Goal: Task Accomplishment & Management: Use online tool/utility

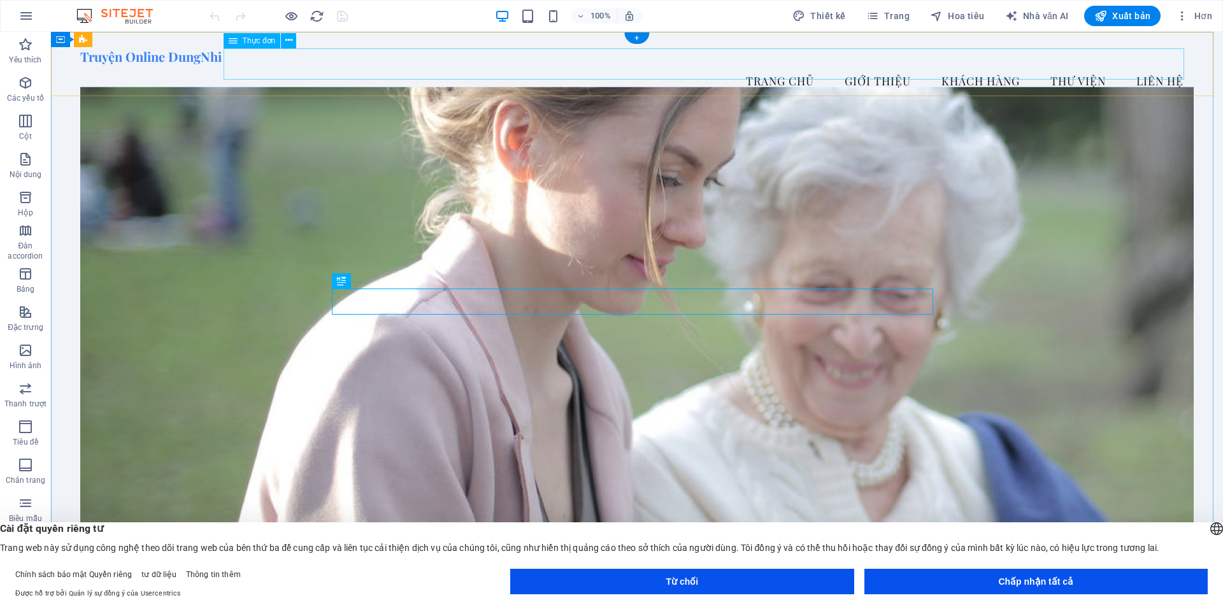
click at [985, 65] on nav "Trang Chủ Giới Thiệu Khách Hàng Thư Viện Liên Hệ" at bounding box center [637, 81] width 1114 height 32
click at [963, 67] on nav "Trang Chủ Giới Thiệu Khách Hàng Thư Viện Liên Hệ" at bounding box center [637, 81] width 1114 height 32
select select
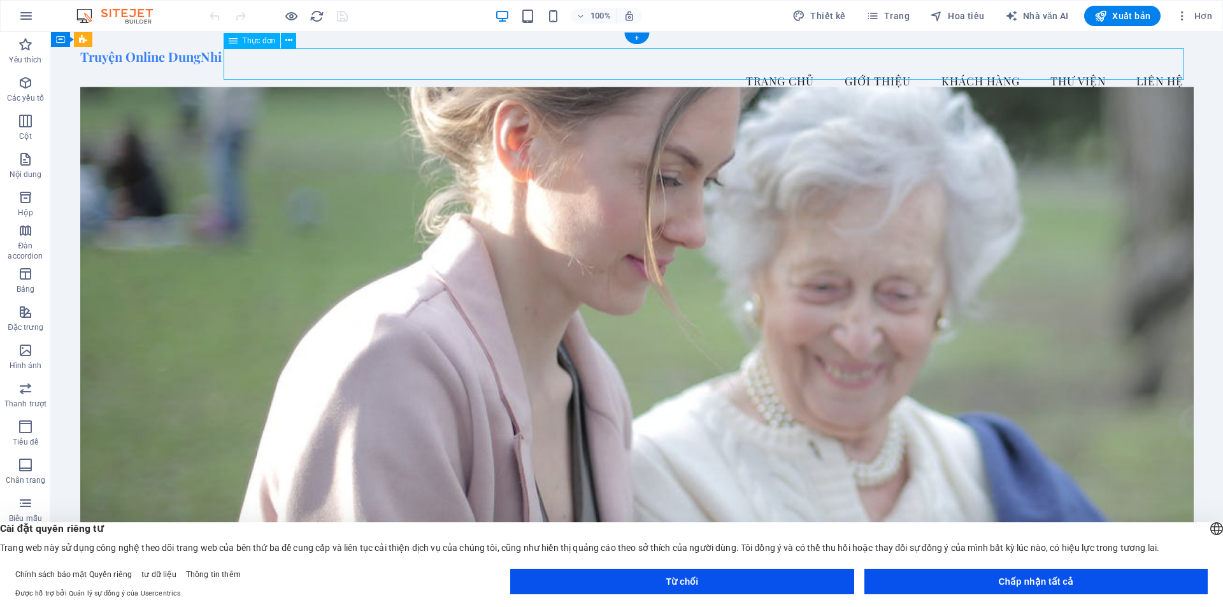
select select
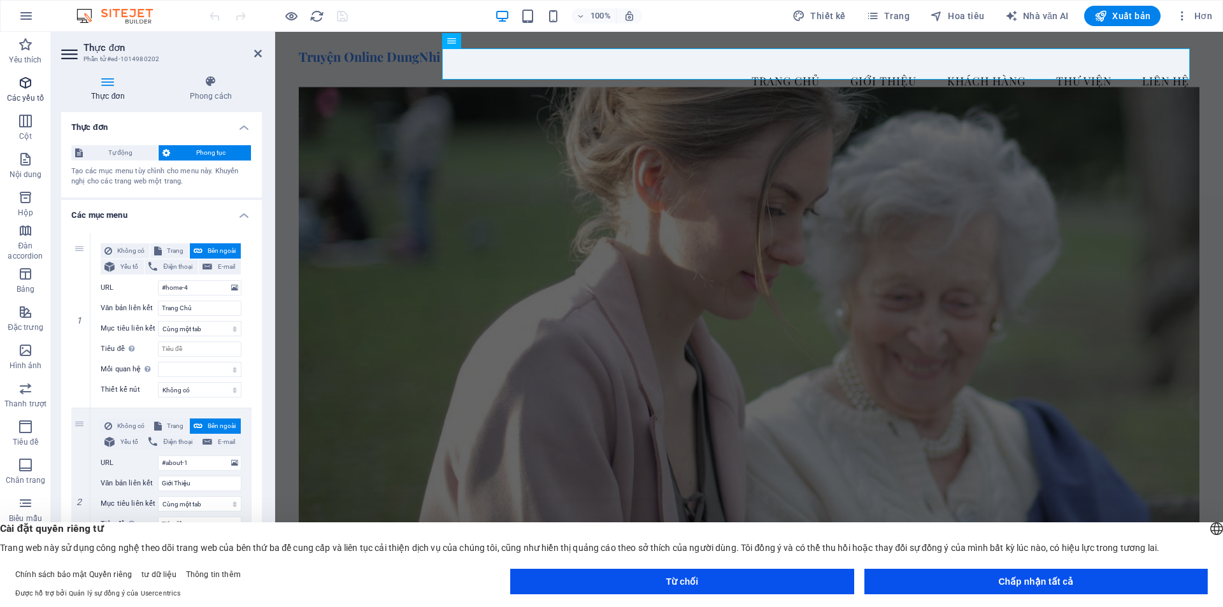
click at [22, 89] on icon "button" at bounding box center [25, 82] width 15 height 15
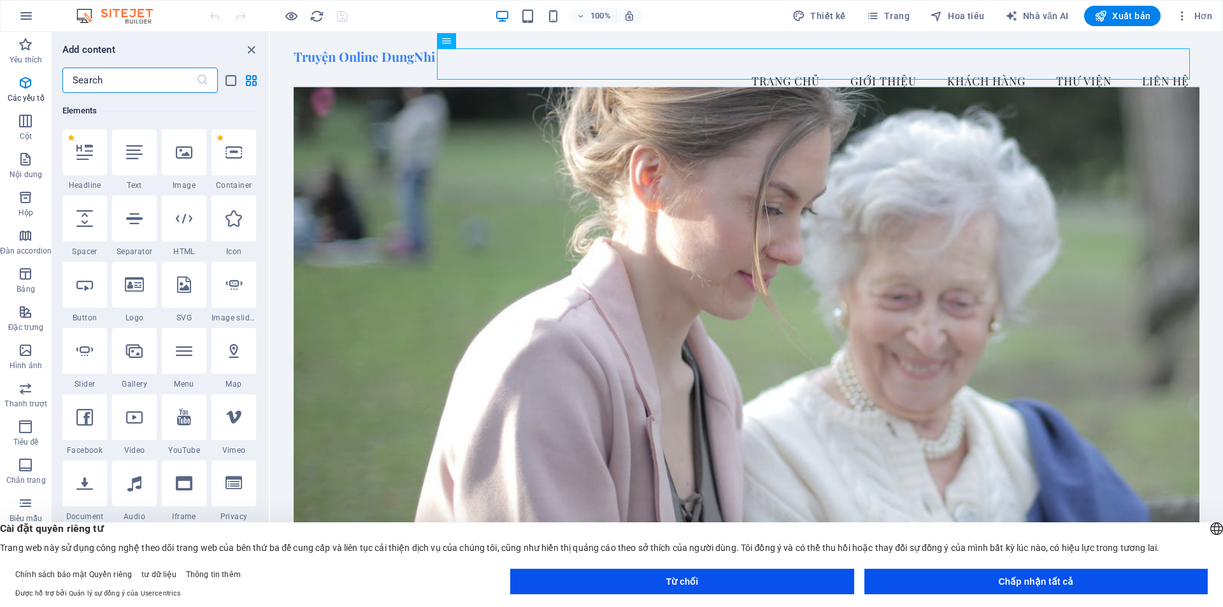
scroll to position [8, 0]
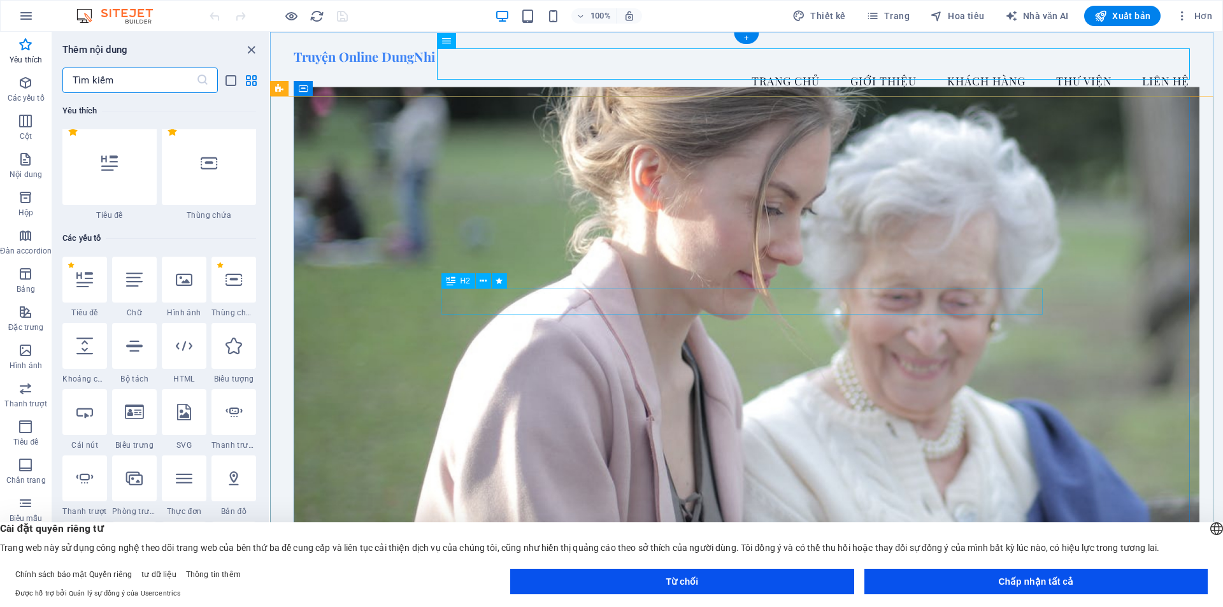
click at [457, 285] on div "H2" at bounding box center [458, 280] width 34 height 15
click at [463, 281] on font "H2" at bounding box center [466, 280] width 10 height 9
click at [496, 282] on icon at bounding box center [499, 281] width 7 height 13
select select "fade"
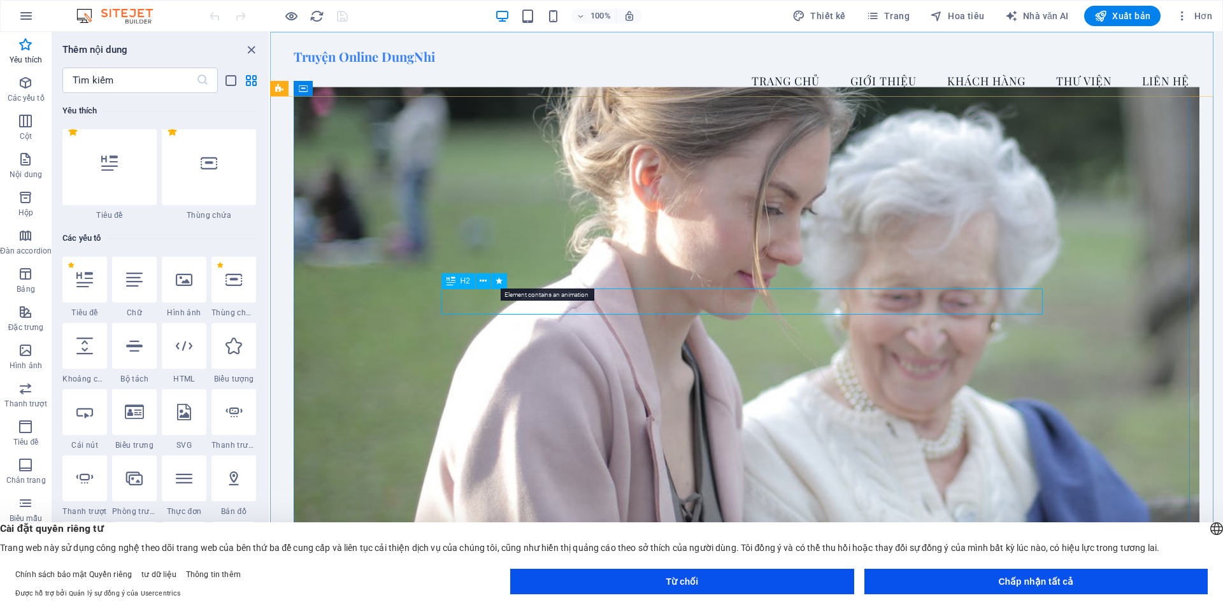
select select "s"
select select "onload"
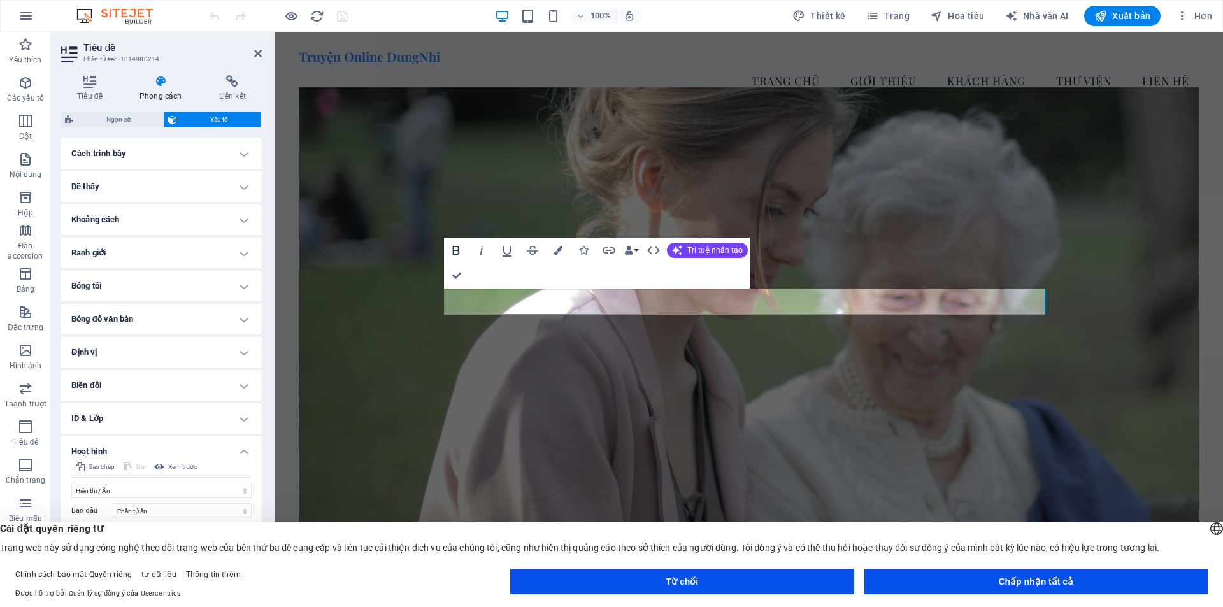
click at [459, 250] on icon "button" at bounding box center [455, 250] width 15 height 15
click at [694, 253] on font "Trí tuệ nhân tạo" at bounding box center [714, 250] width 55 height 9
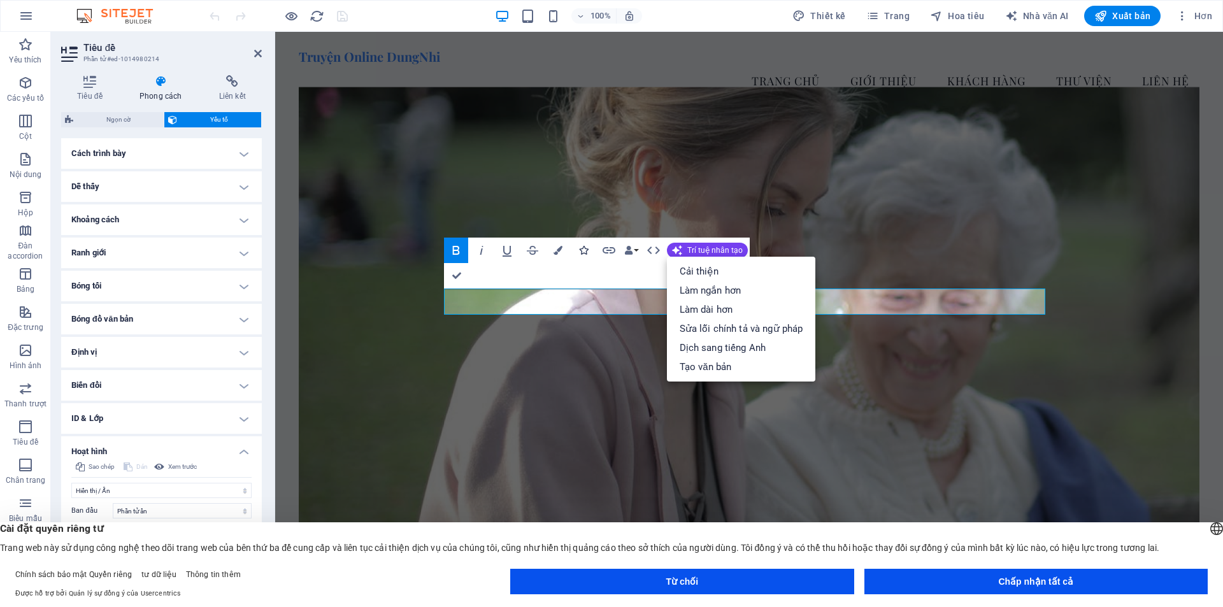
click at [579, 253] on icon "button" at bounding box center [583, 250] width 9 height 9
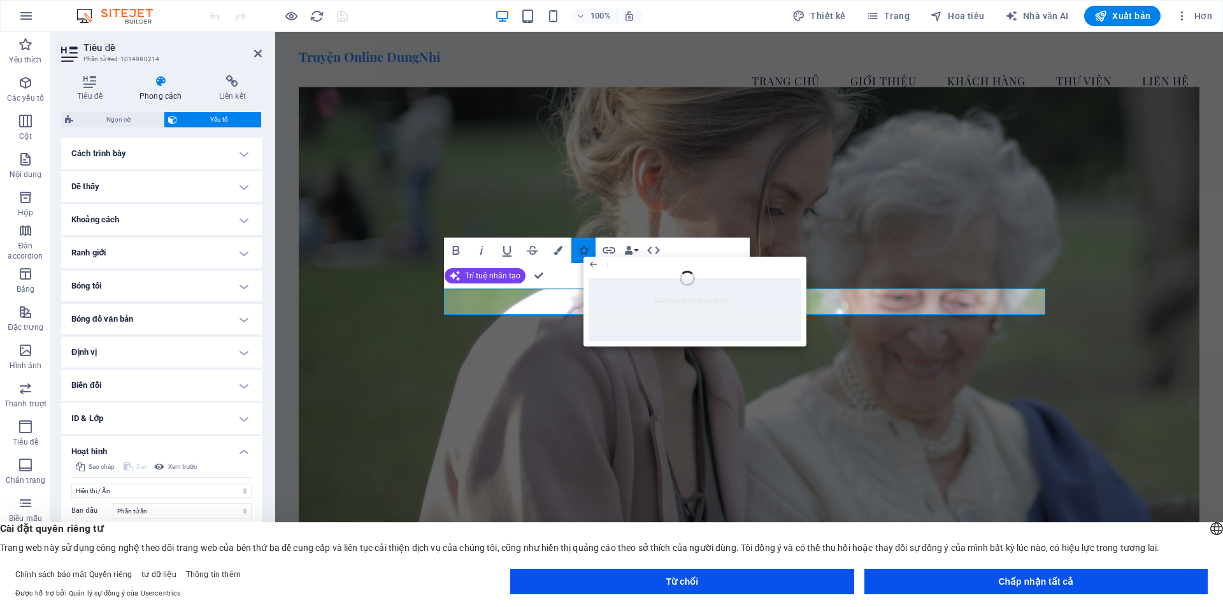
click at [584, 254] on icon "button" at bounding box center [583, 250] width 9 height 9
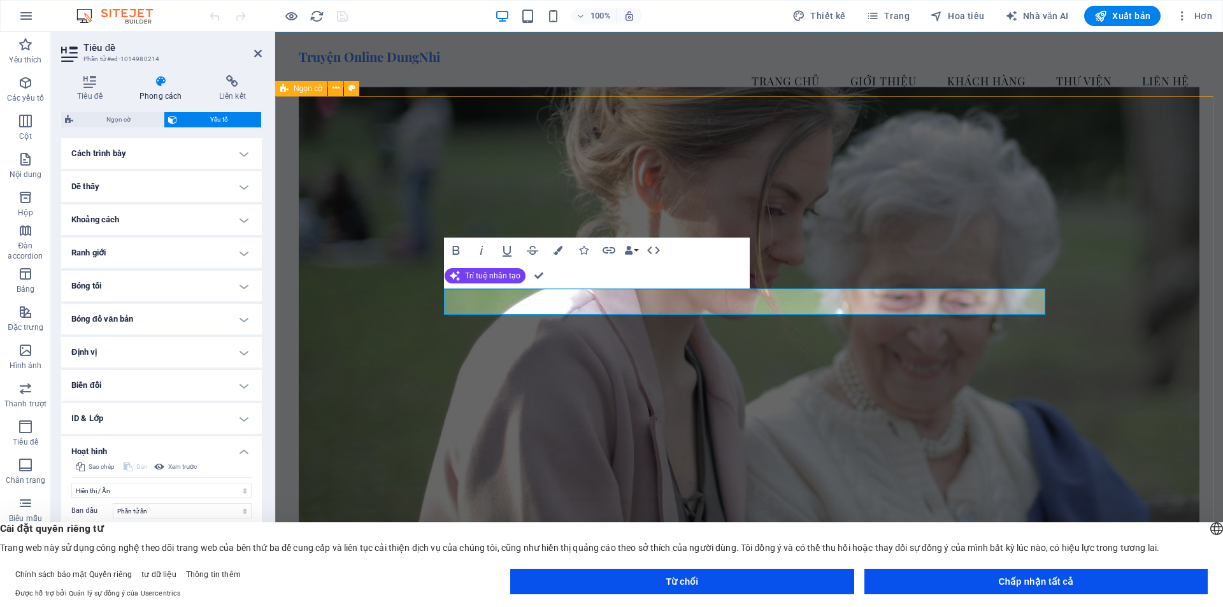
click at [173, 86] on icon at bounding box center [161, 81] width 75 height 13
click at [340, 157] on figure at bounding box center [749, 339] width 901 height 505
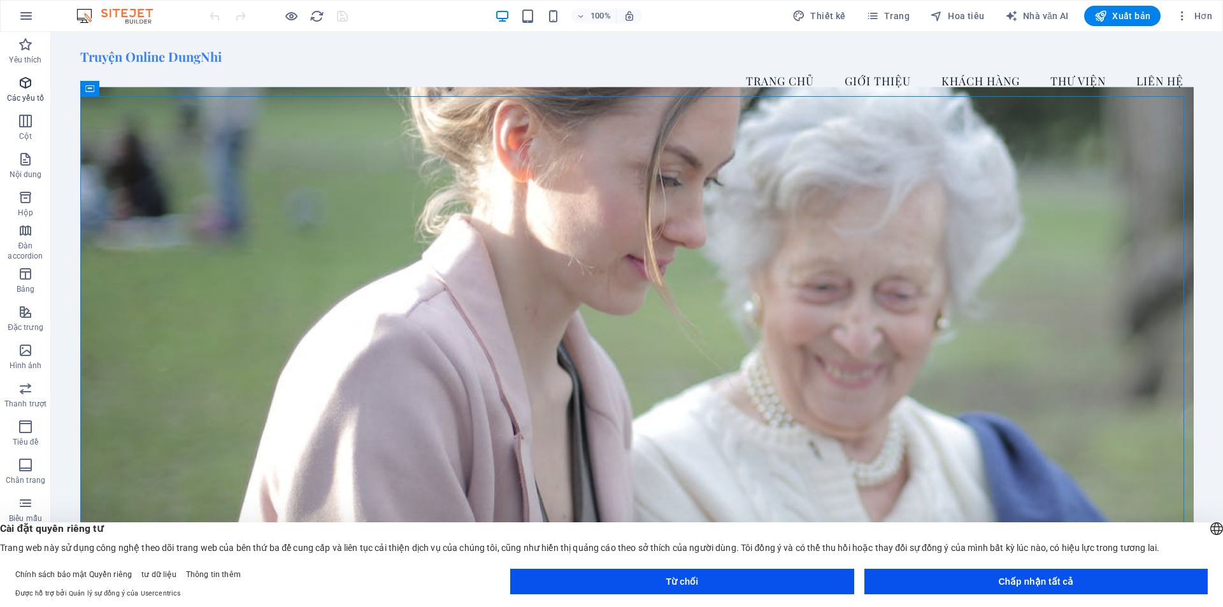
click at [26, 91] on span "Các yếu tố" at bounding box center [25, 90] width 51 height 31
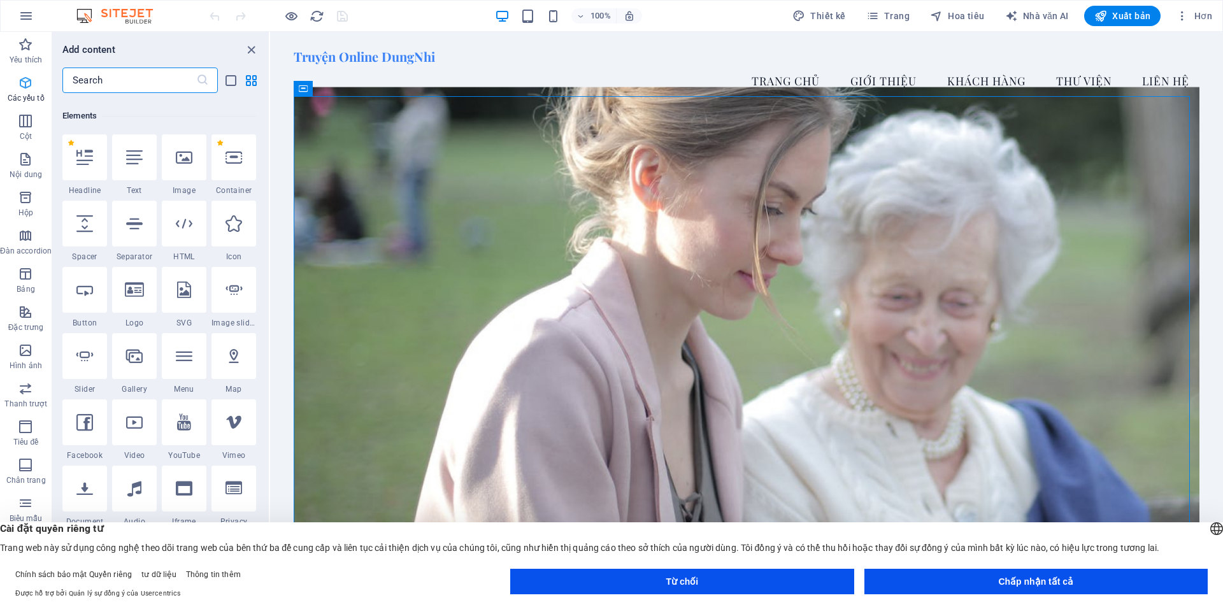
scroll to position [136, 0]
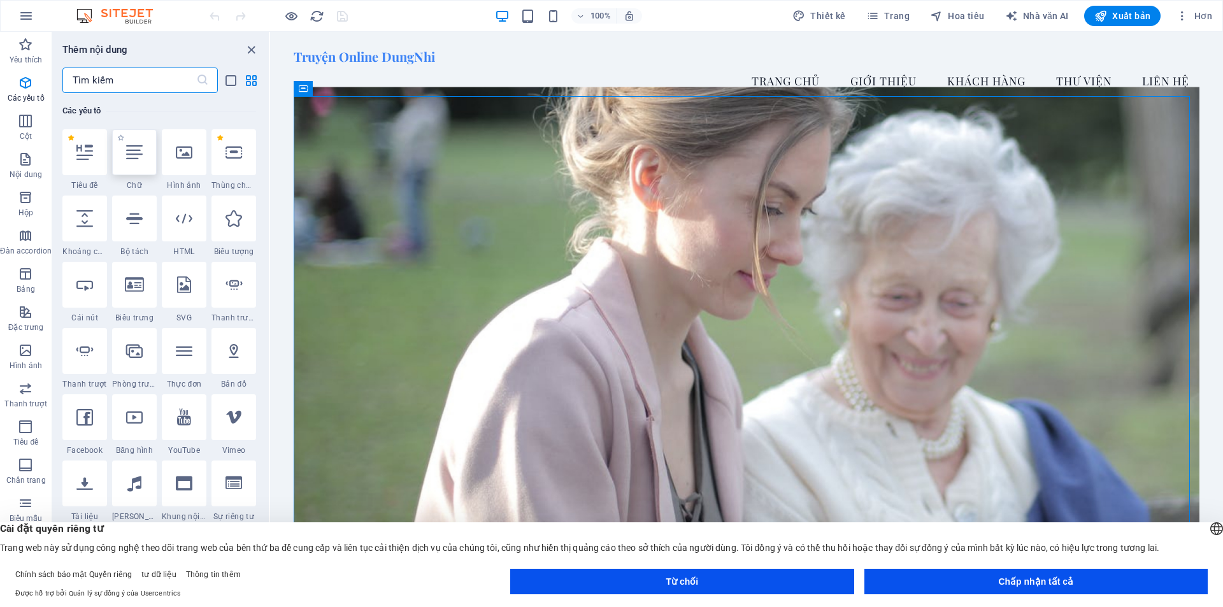
click at [151, 163] on div at bounding box center [134, 152] width 45 height 46
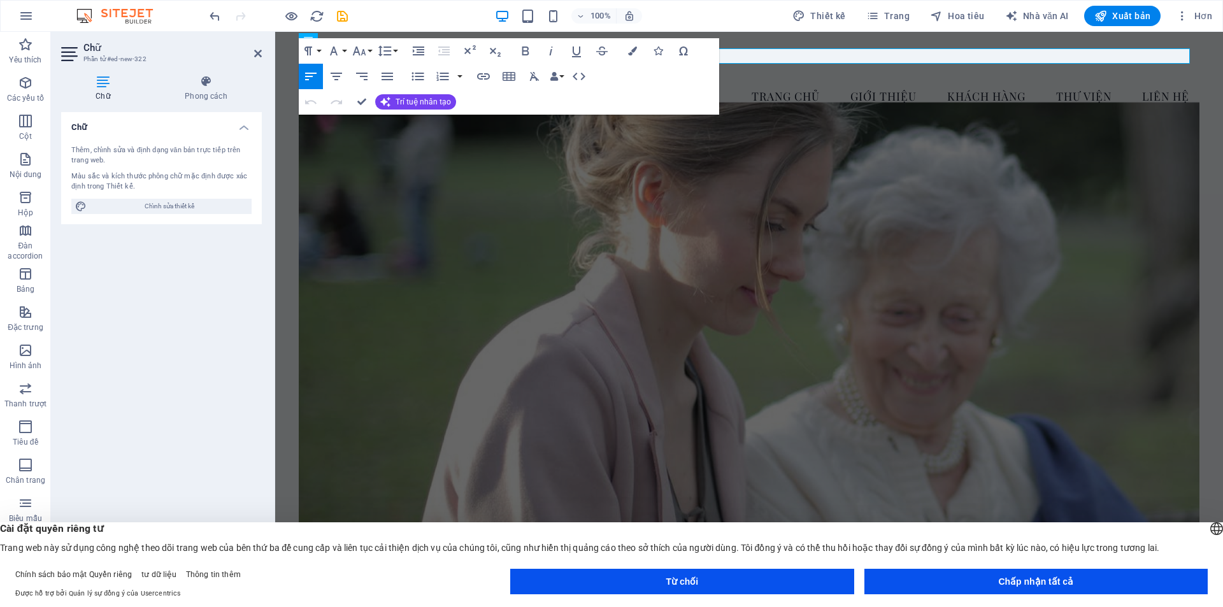
click at [195, 290] on div "Chữ Thêm, chỉnh sửa và định dạng văn bản trực tiếp trên trang web. Màu sắc và k…" at bounding box center [161, 344] width 201 height 464
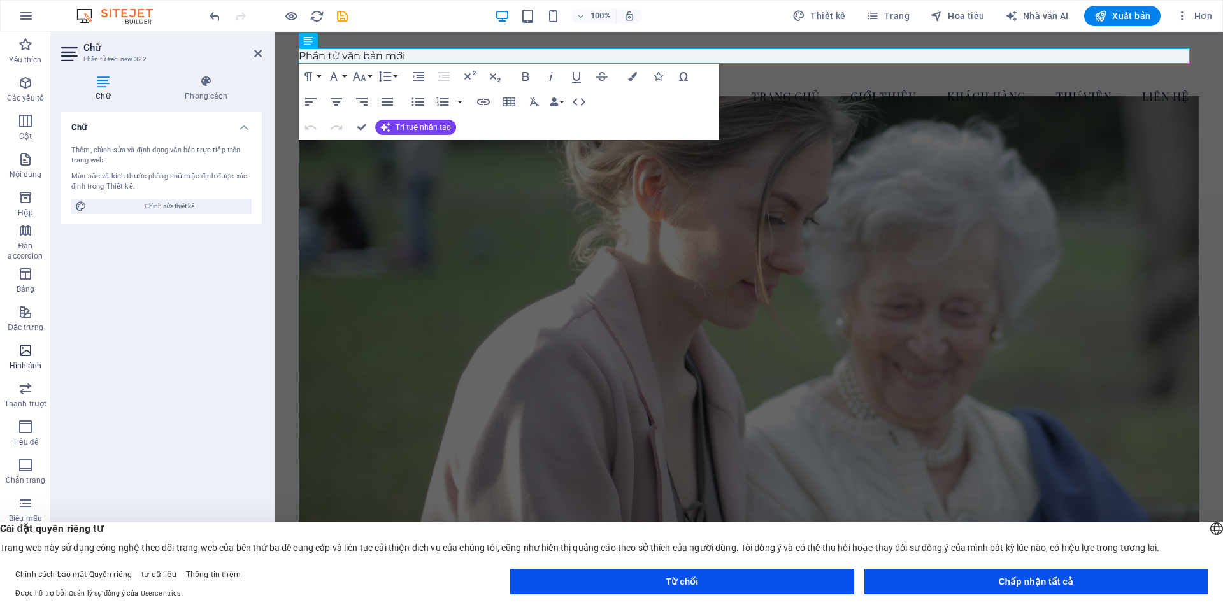
scroll to position [18, 0]
click at [1135, 17] on font "Xuất bản" at bounding box center [1131, 16] width 38 height 10
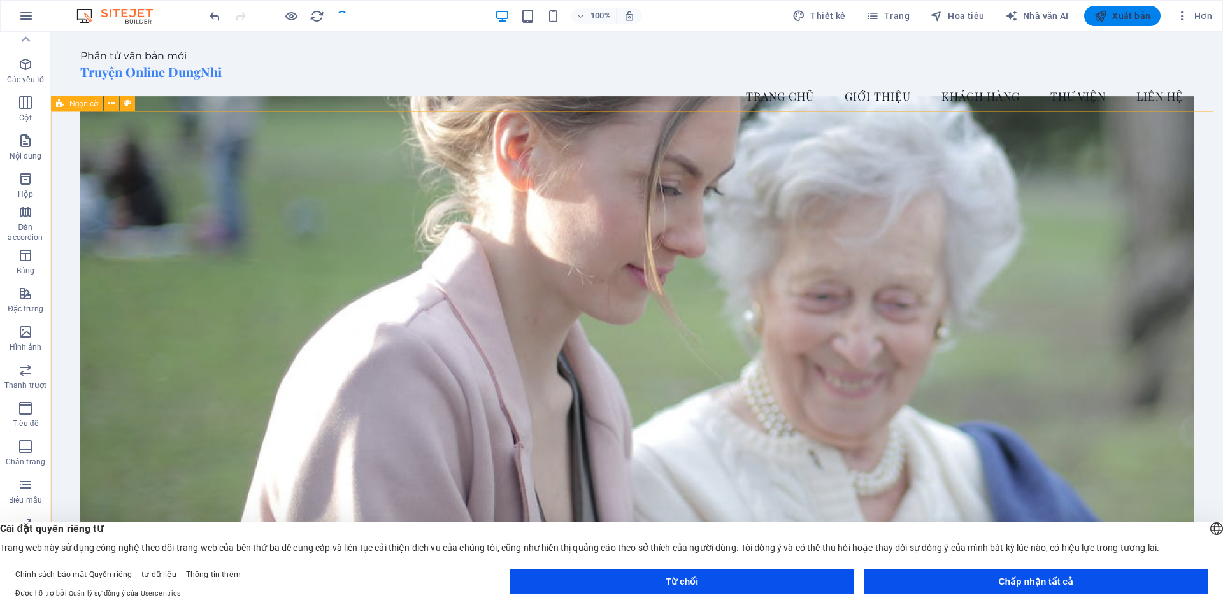
click at [1134, 17] on font "Xuất bản" at bounding box center [1131, 16] width 38 height 10
checkbox input "false"
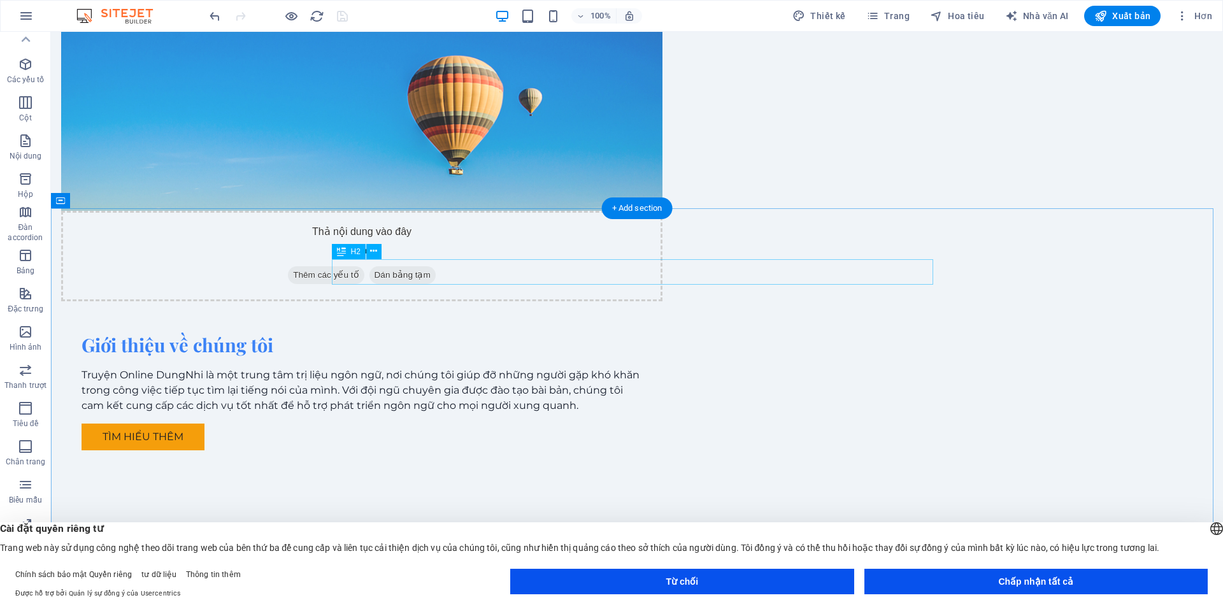
scroll to position [1259, 0]
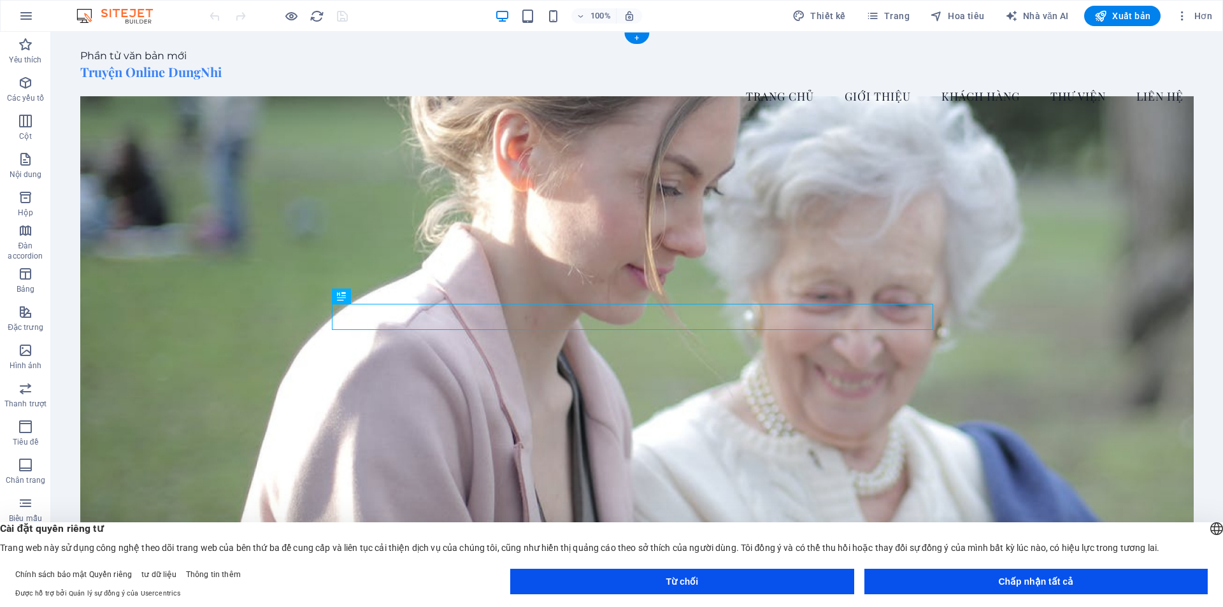
click at [759, 173] on figure at bounding box center [637, 348] width 1114 height 505
click at [180, 75] on div "Truyện Online DungNhi" at bounding box center [637, 72] width 1114 height 17
click at [175, 55] on div "Phần tử văn bản mới" at bounding box center [637, 55] width 1114 height 15
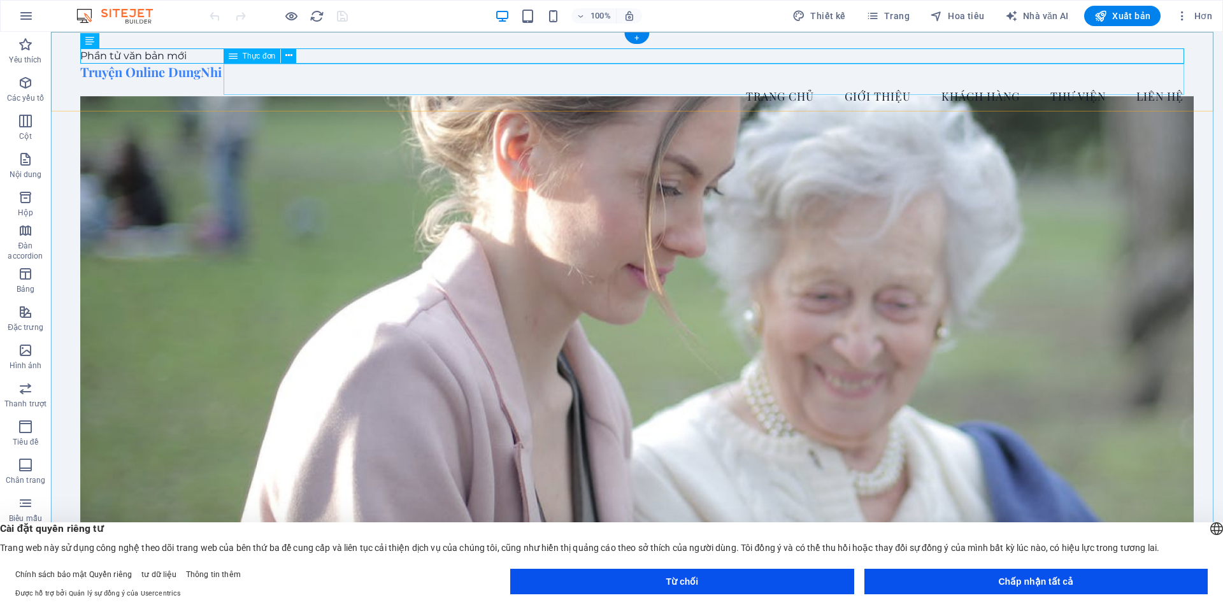
click at [857, 85] on nav "Trang Chủ Giới Thiệu Khách Hàng Thư Viện Liên Hệ" at bounding box center [637, 96] width 1114 height 32
click at [866, 80] on nav "Trang Chủ Giới Thiệu Khách Hàng Thư Viện Liên Hệ" at bounding box center [637, 96] width 1114 height 32
click at [642, 80] on nav "Trang Chủ Giới Thiệu Khách Hàng Thư Viện Liên Hệ" at bounding box center [637, 96] width 1114 height 32
select select
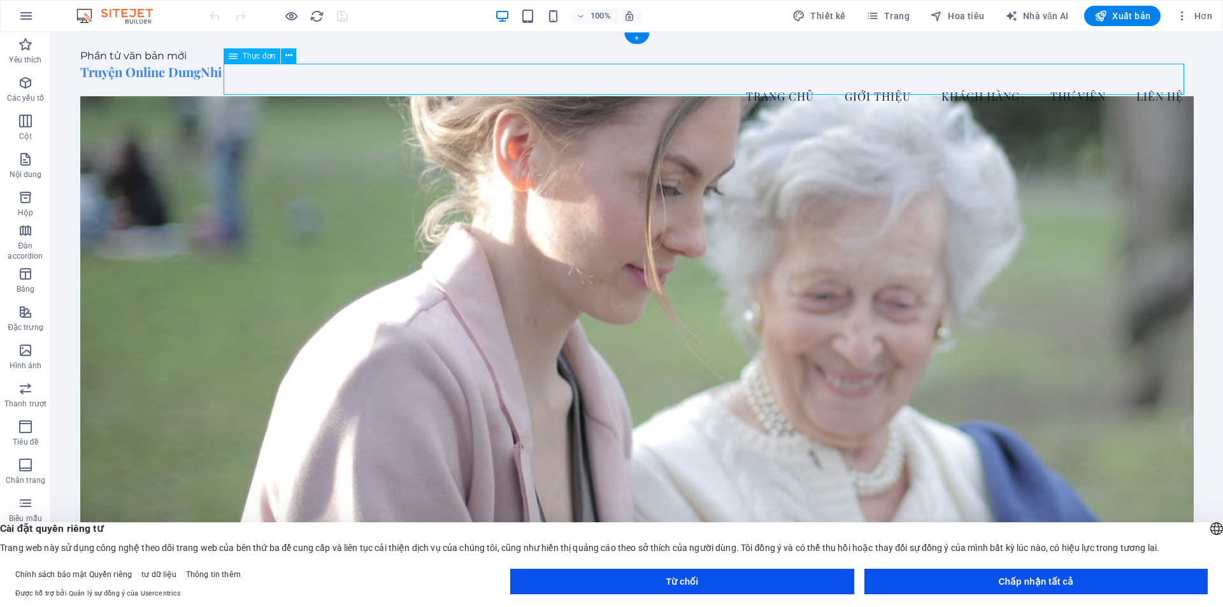
select select
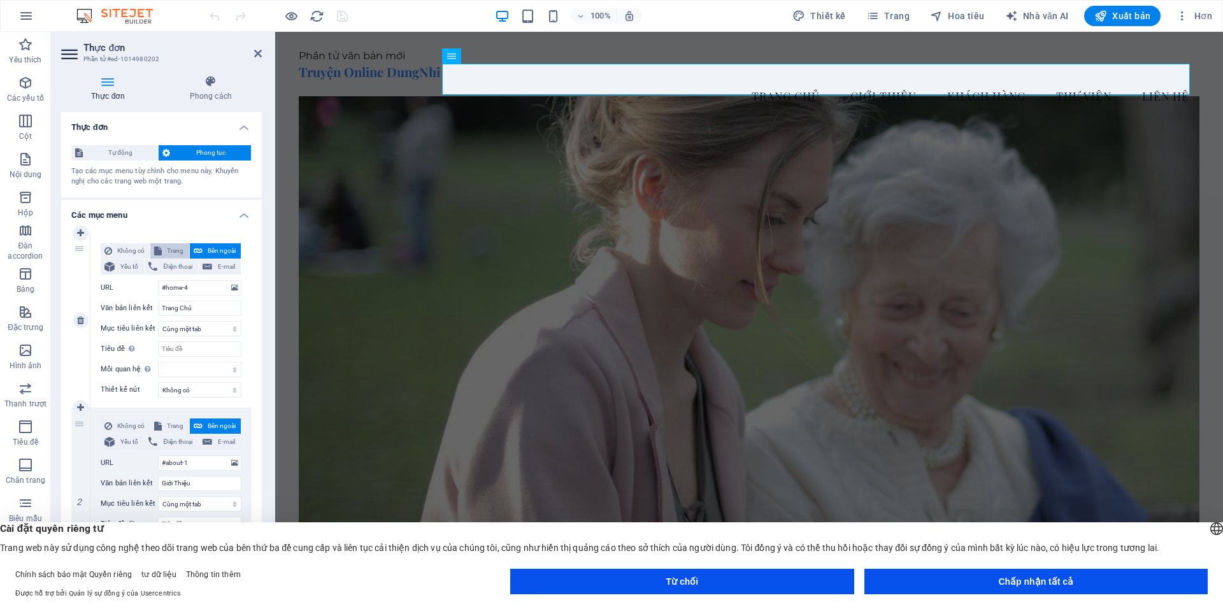
click at [173, 251] on font "Trang" at bounding box center [175, 250] width 17 height 7
select select
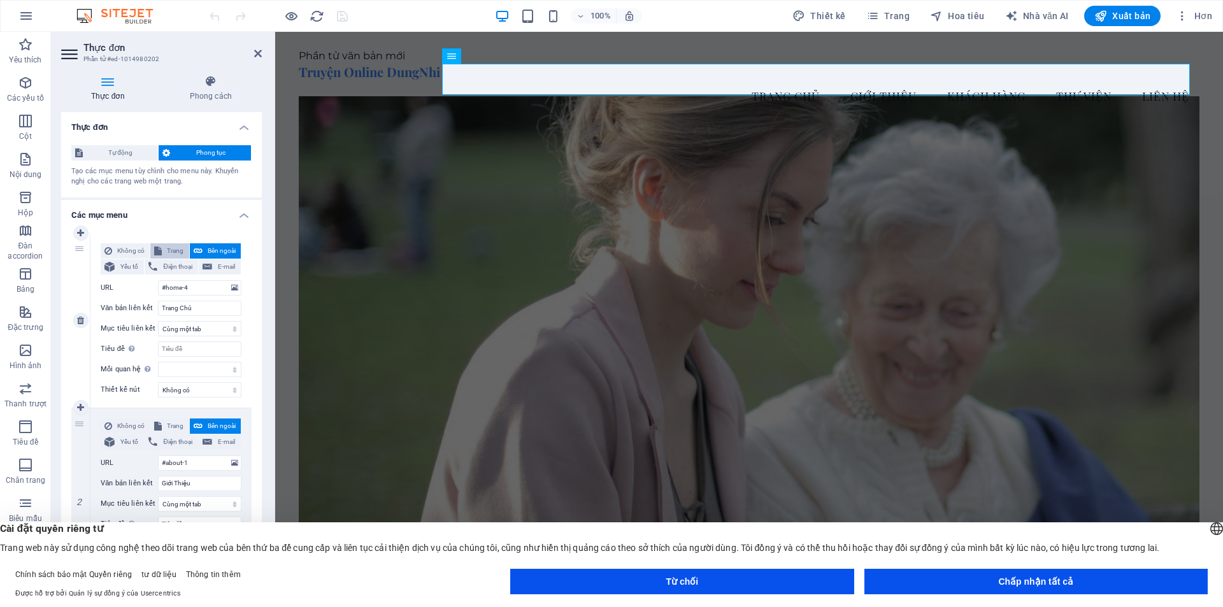
select select
click at [128, 252] on font "Không có" at bounding box center [130, 250] width 27 height 7
select select
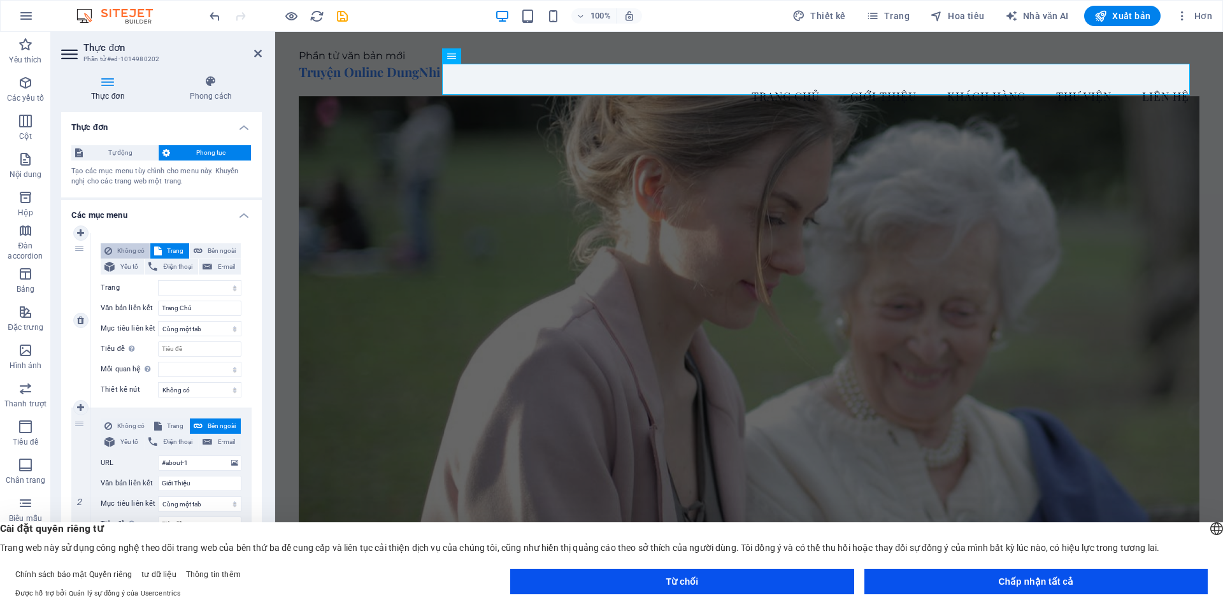
select select
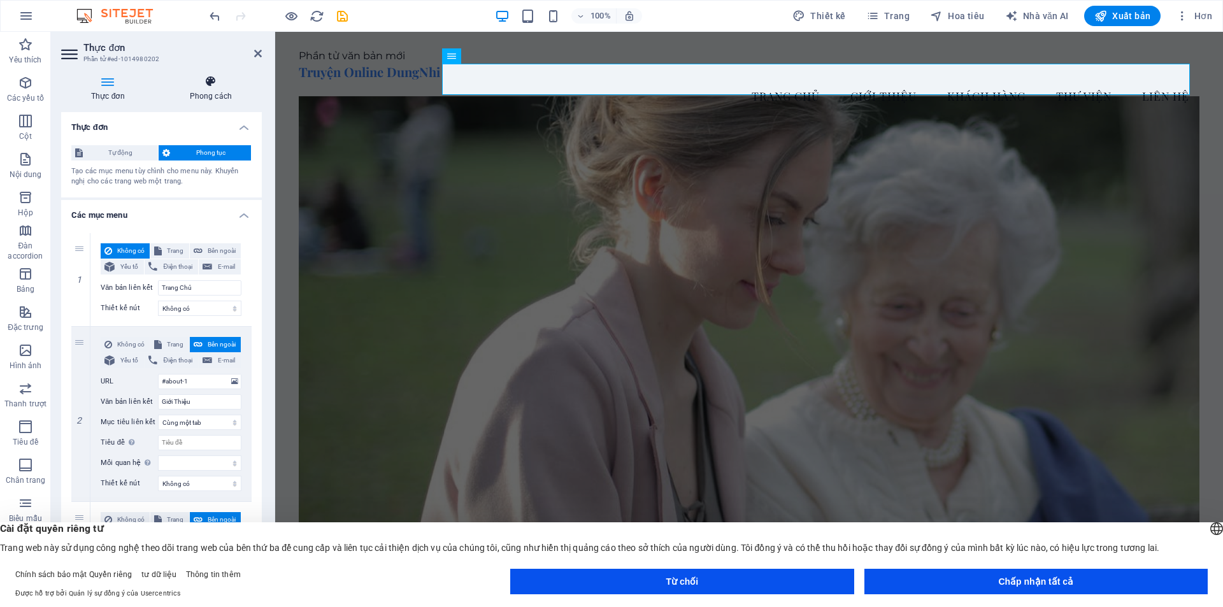
click at [203, 84] on icon at bounding box center [211, 81] width 102 height 13
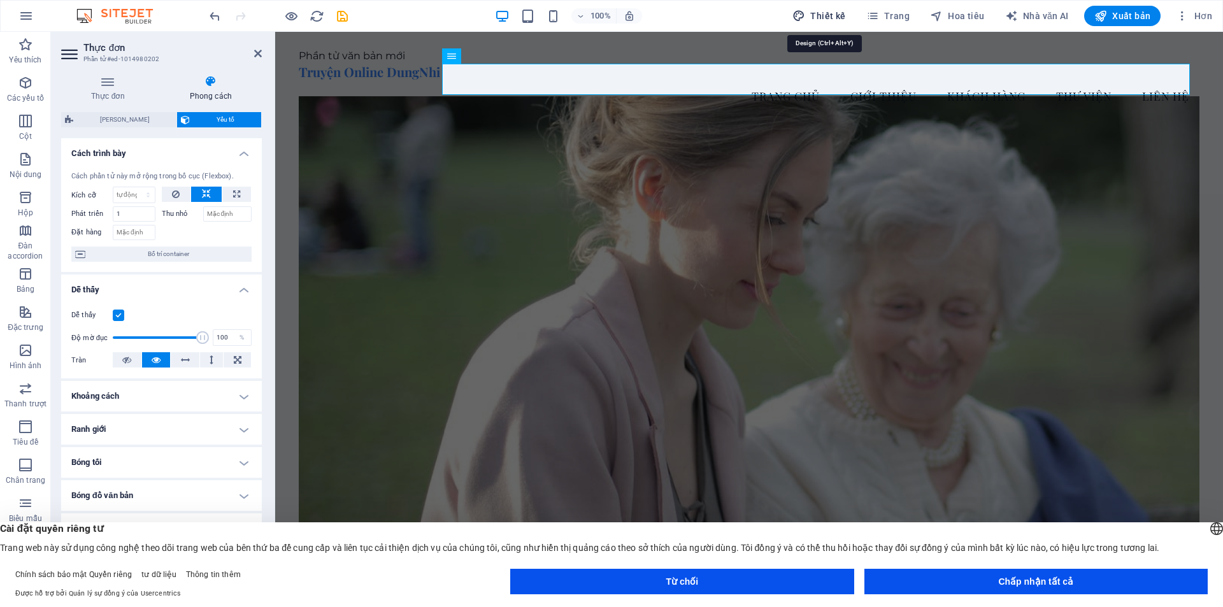
drag, startPoint x: 833, startPoint y: 15, endPoint x: 635, endPoint y: 25, distance: 198.4
click at [833, 15] on font "Thiết kế" at bounding box center [827, 16] width 35 height 10
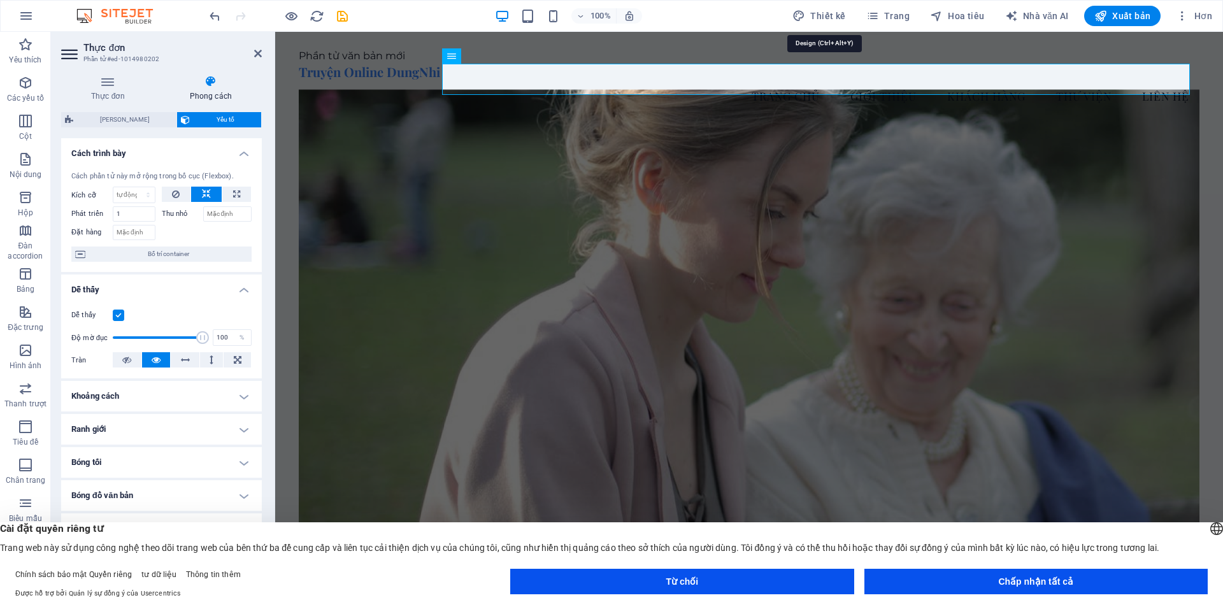
select select "px"
select select "200"
select select "px"
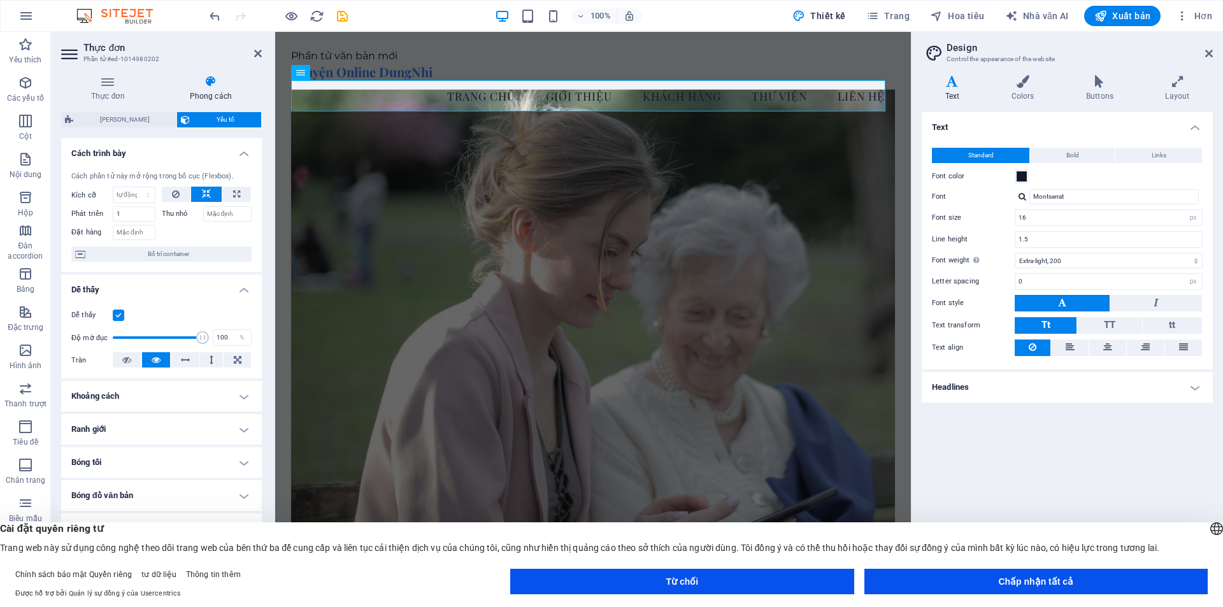
click at [954, 53] on h2 "Design" at bounding box center [1080, 47] width 266 height 11
click at [1024, 89] on h4 "Colors" at bounding box center [1025, 88] width 75 height 27
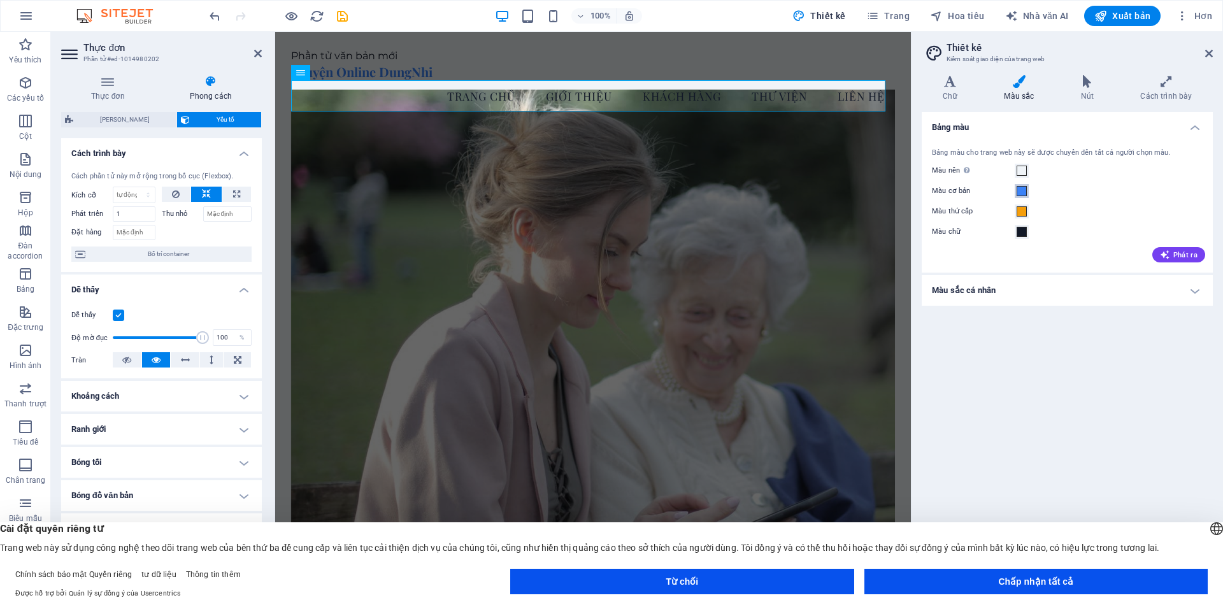
click at [1021, 190] on span at bounding box center [1022, 191] width 10 height 10
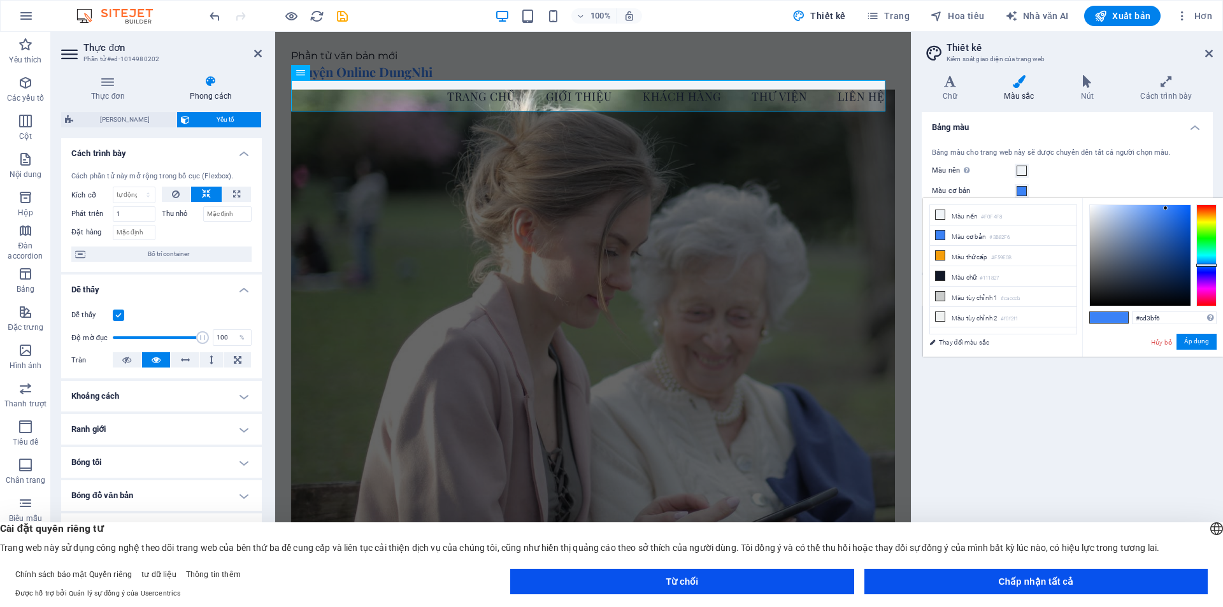
click at [1209, 285] on div at bounding box center [1206, 255] width 20 height 102
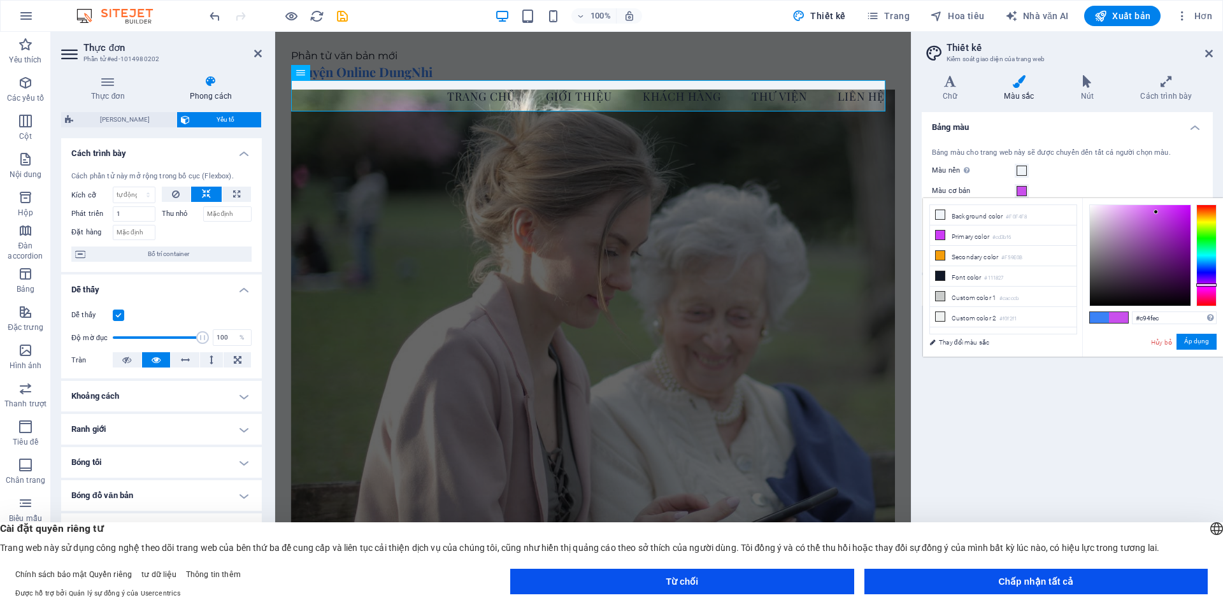
click at [1156, 212] on div at bounding box center [1140, 255] width 101 height 101
click at [1165, 214] on div at bounding box center [1140, 255] width 101 height 101
click at [1203, 285] on div at bounding box center [1206, 284] width 20 height 3
click at [1208, 285] on div at bounding box center [1206, 285] width 20 height 3
click at [1205, 292] on div at bounding box center [1206, 255] width 20 height 102
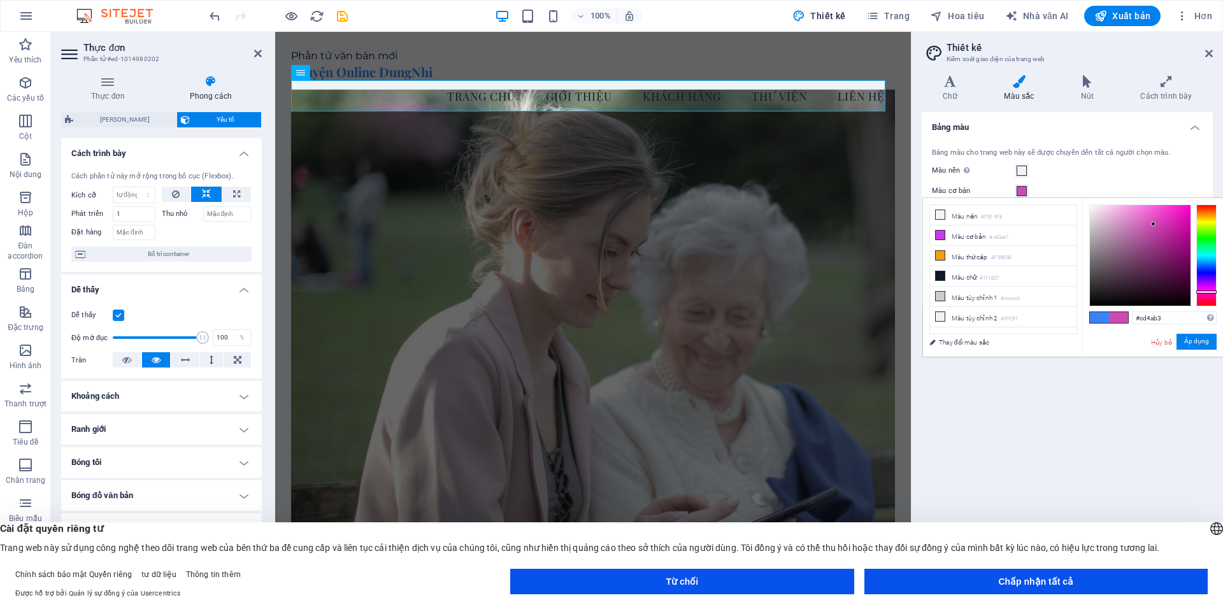
click at [1154, 224] on div at bounding box center [1140, 255] width 101 height 101
type input "#cd44b2"
click at [1157, 224] on div at bounding box center [1140, 255] width 101 height 101
click at [1193, 343] on font "Áp dụng" at bounding box center [1196, 341] width 25 height 7
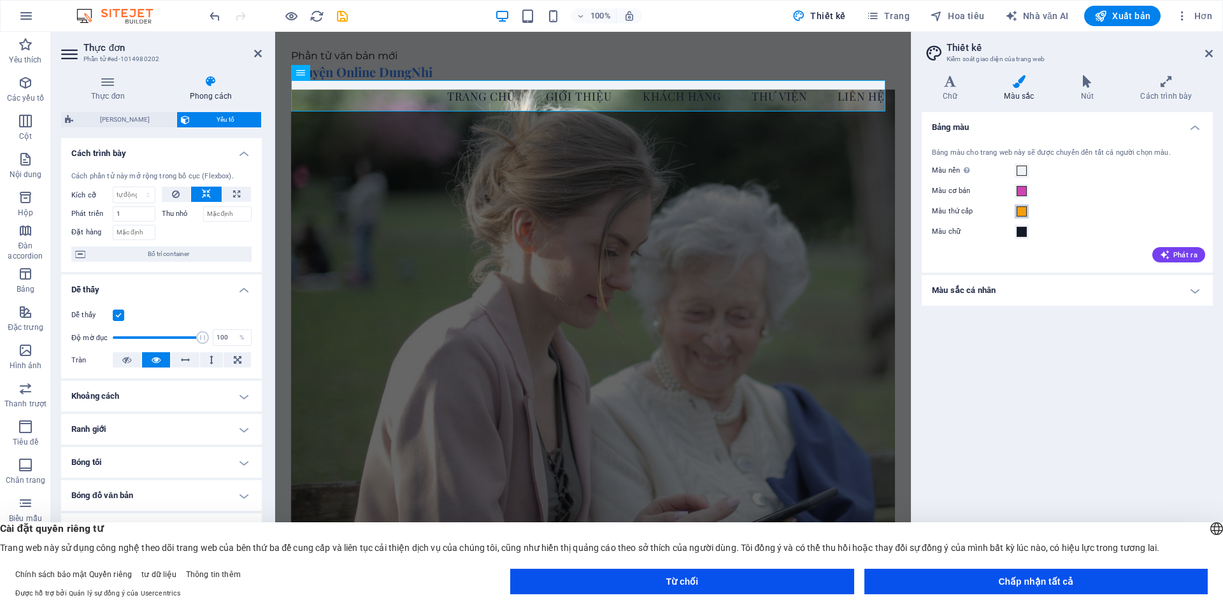
click at [1017, 205] on button "Màu thứ cấp" at bounding box center [1022, 211] width 14 height 14
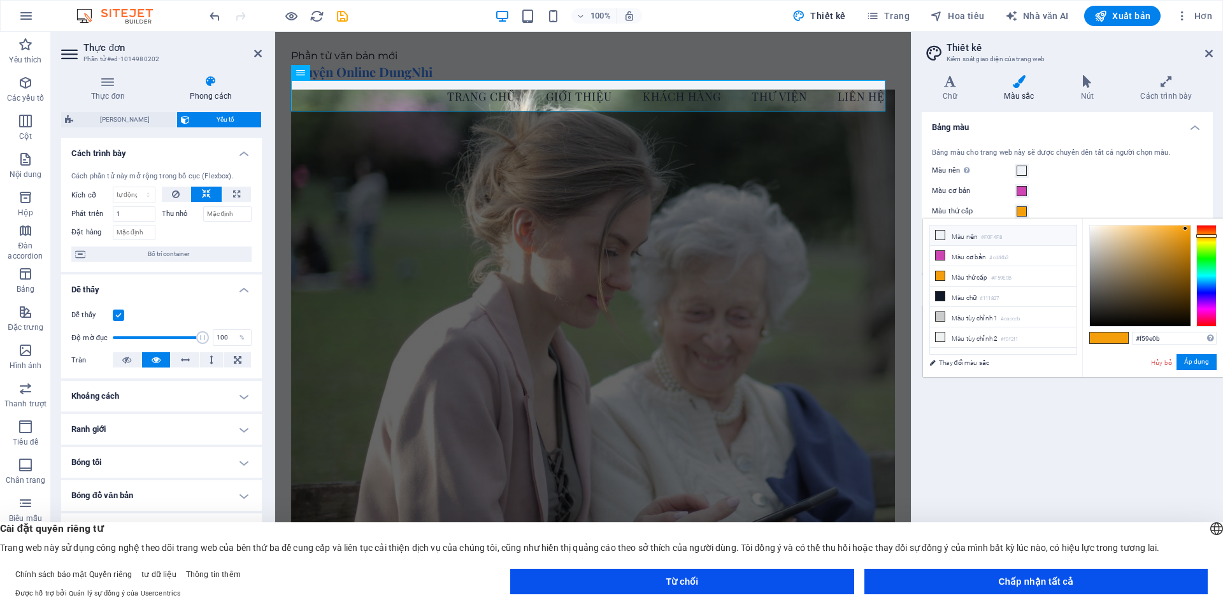
click at [958, 236] on font "Màu nền" at bounding box center [965, 236] width 26 height 7
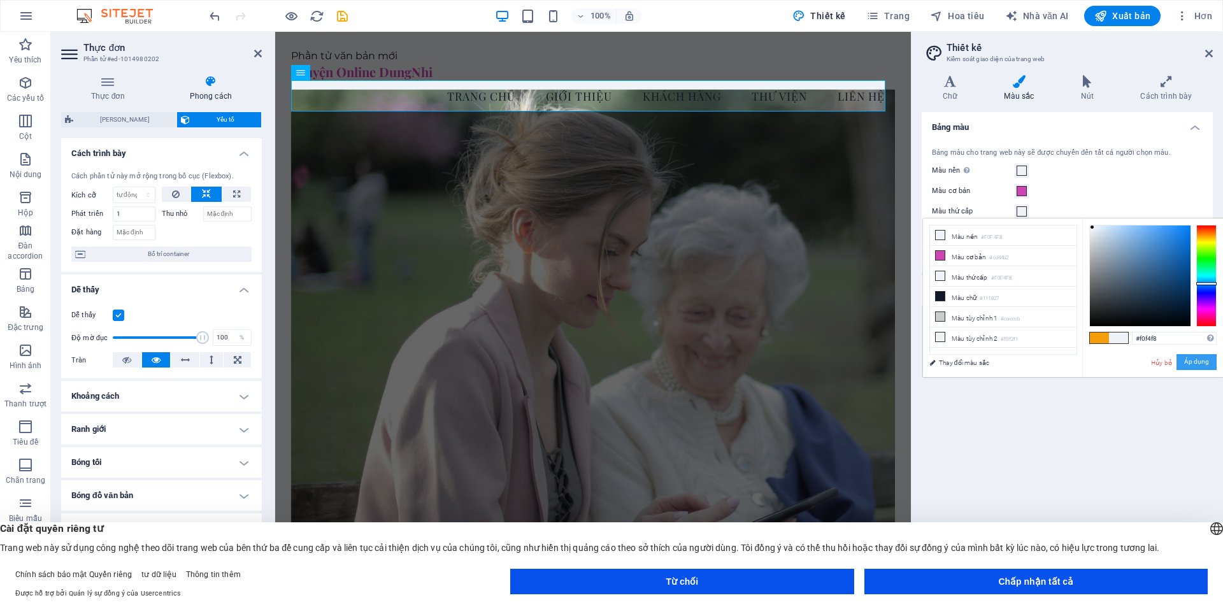
click at [1205, 364] on font "Áp dụng" at bounding box center [1196, 362] width 25 height 7
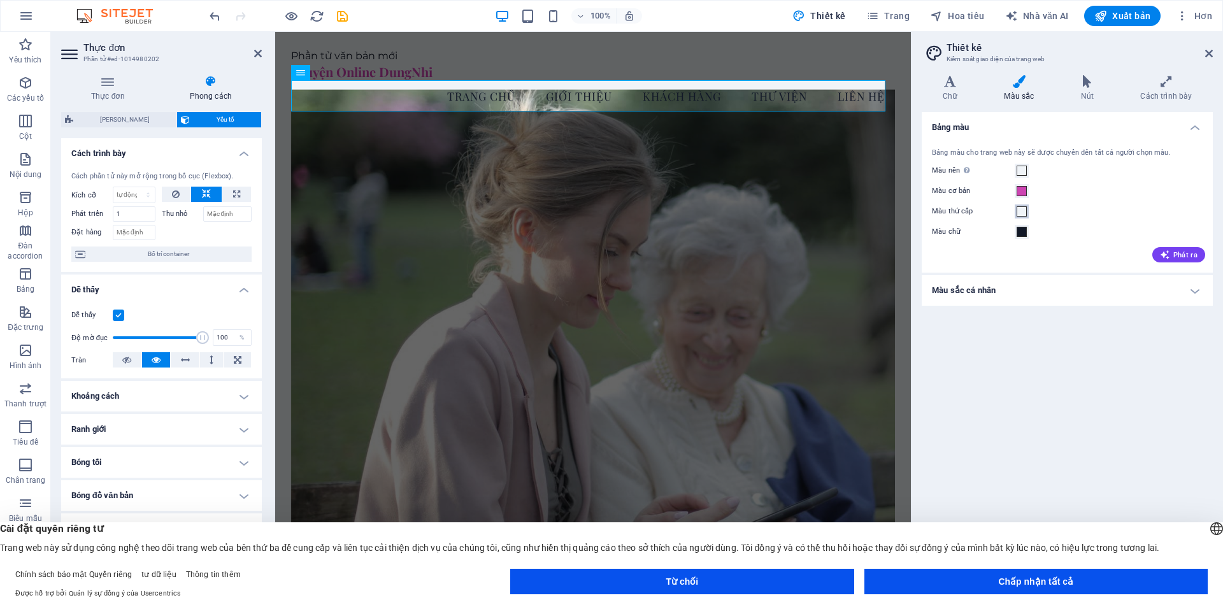
click at [1024, 210] on span at bounding box center [1022, 211] width 10 height 10
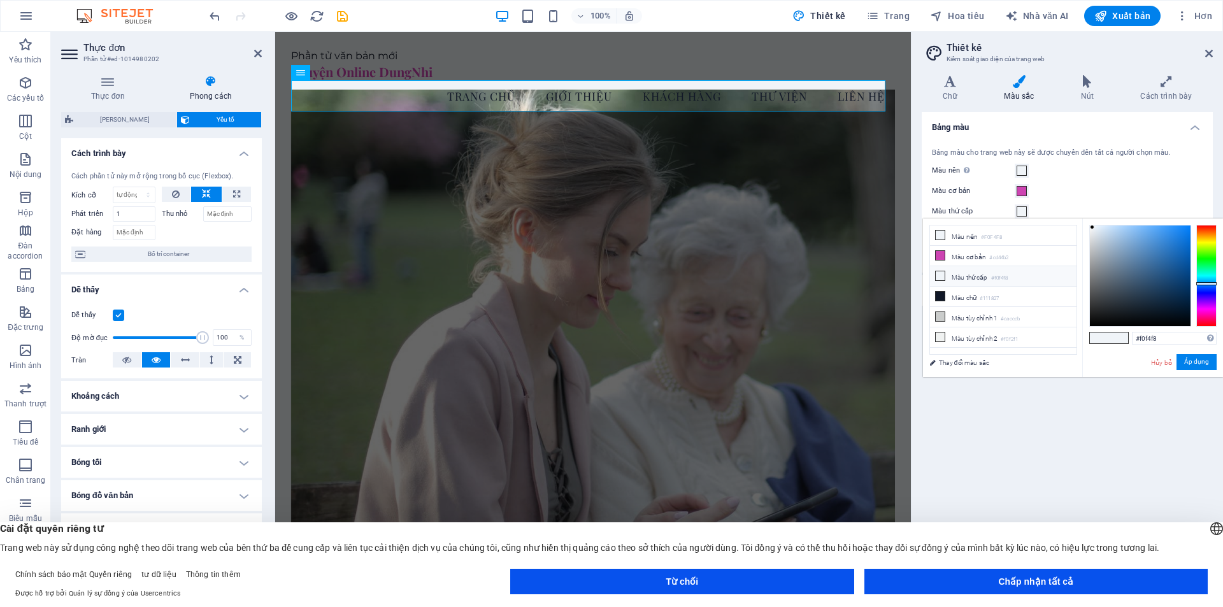
click at [980, 275] on font "Màu thứ cấp" at bounding box center [970, 277] width 36 height 7
click at [1206, 306] on div at bounding box center [1206, 276] width 20 height 102
type input "#f8f0f0"
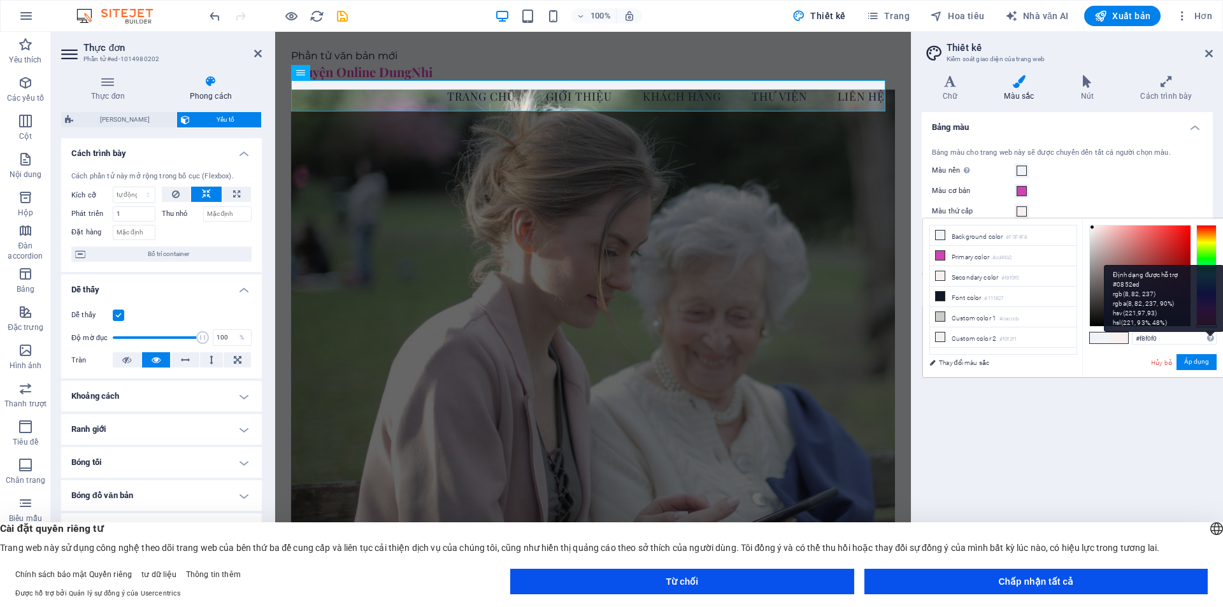
type input "#f8f0f0"
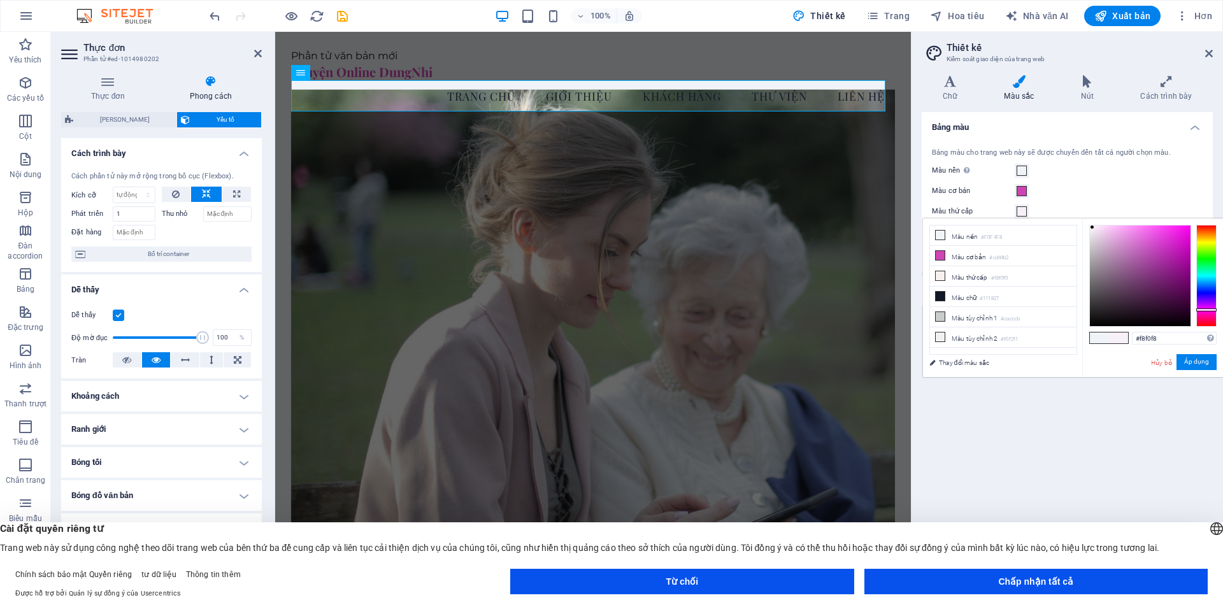
type input "#f8f0f7"
drag, startPoint x: 1202, startPoint y: 302, endPoint x: 1212, endPoint y: 310, distance: 13.1
click at [1212, 310] on div at bounding box center [1206, 276] width 20 height 102
type input "#f8f0f7"
click at [1173, 290] on div at bounding box center [1140, 276] width 101 height 101
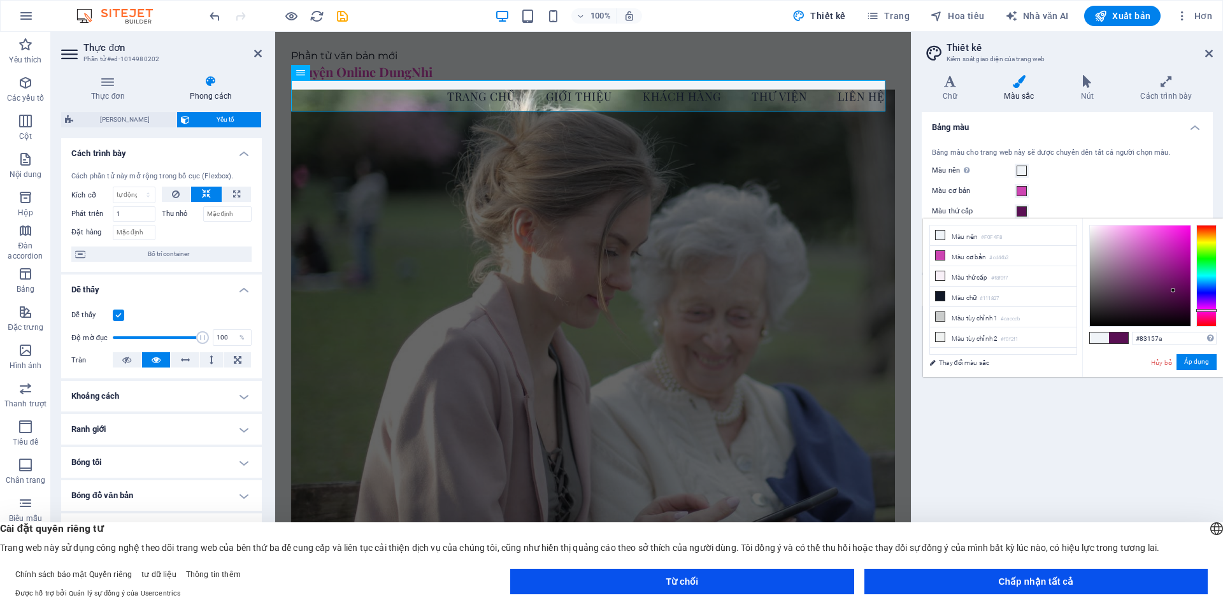
click at [1174, 274] on div at bounding box center [1140, 276] width 101 height 101
click at [1171, 285] on div at bounding box center [1140, 276] width 101 height 101
type input "#5e1357"
click at [1170, 289] on div at bounding box center [1140, 276] width 101 height 101
click at [1197, 361] on font "Áp dụng" at bounding box center [1196, 362] width 25 height 7
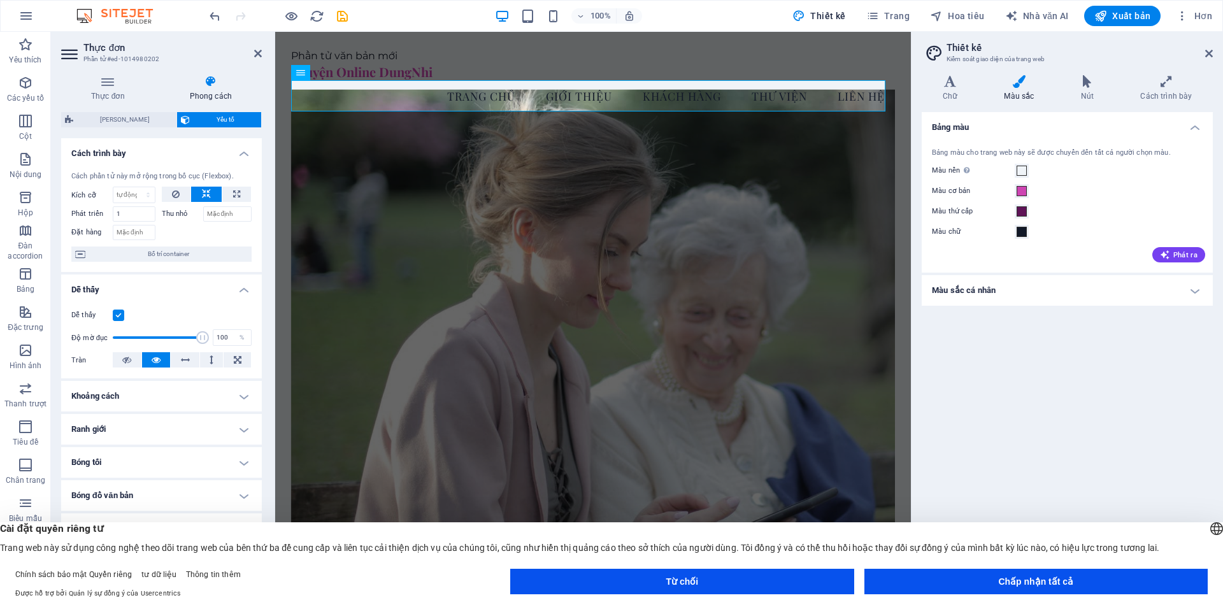
click at [1109, 289] on h4 "Màu sắc cá nhân" at bounding box center [1067, 290] width 291 height 31
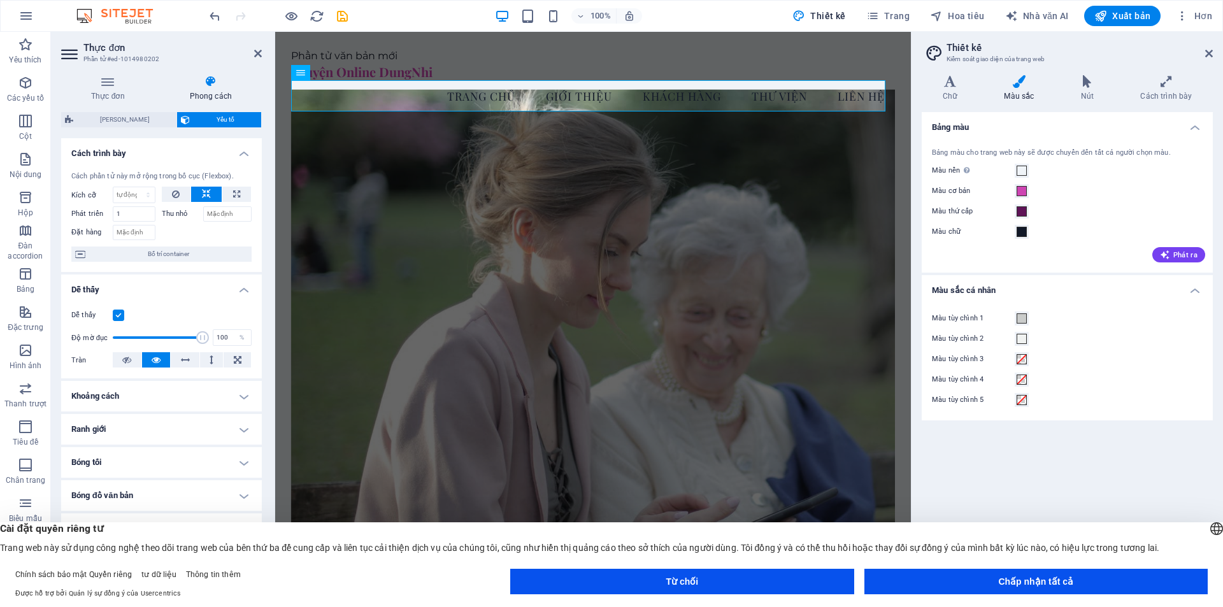
click at [1024, 467] on div "Bảng màu Bảng màu cho trang web này sẽ được chuyển đến tất cả người chọn màu. M…" at bounding box center [1067, 344] width 291 height 464
click at [1094, 94] on h4 "Nút" at bounding box center [1090, 88] width 60 height 27
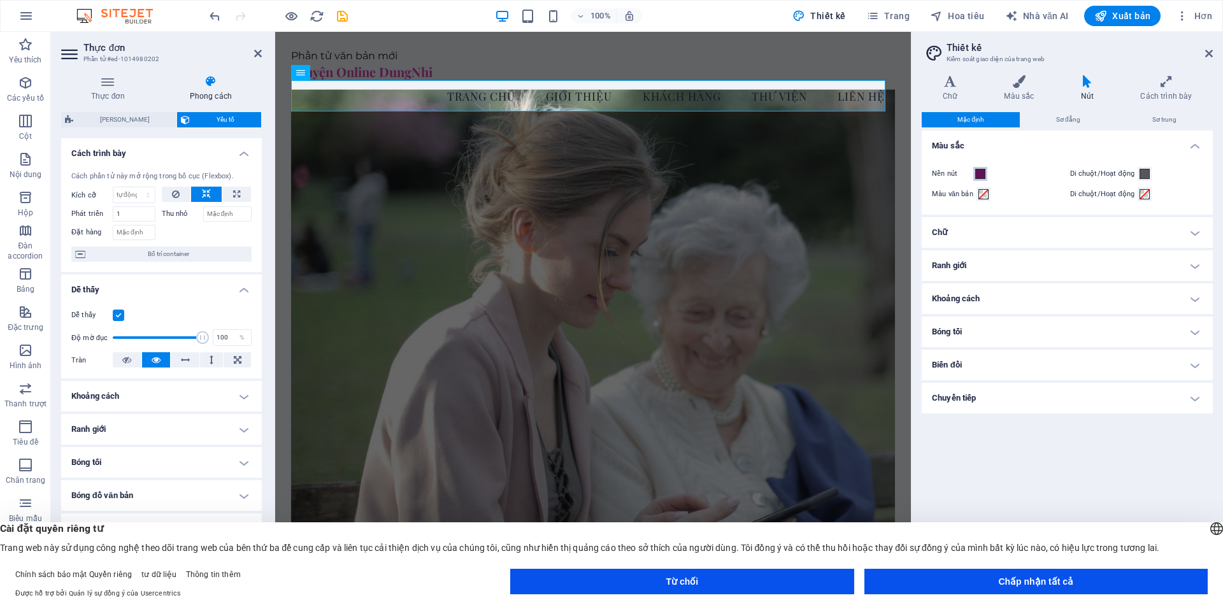
click at [985, 173] on button "Nền nút" at bounding box center [980, 174] width 14 height 14
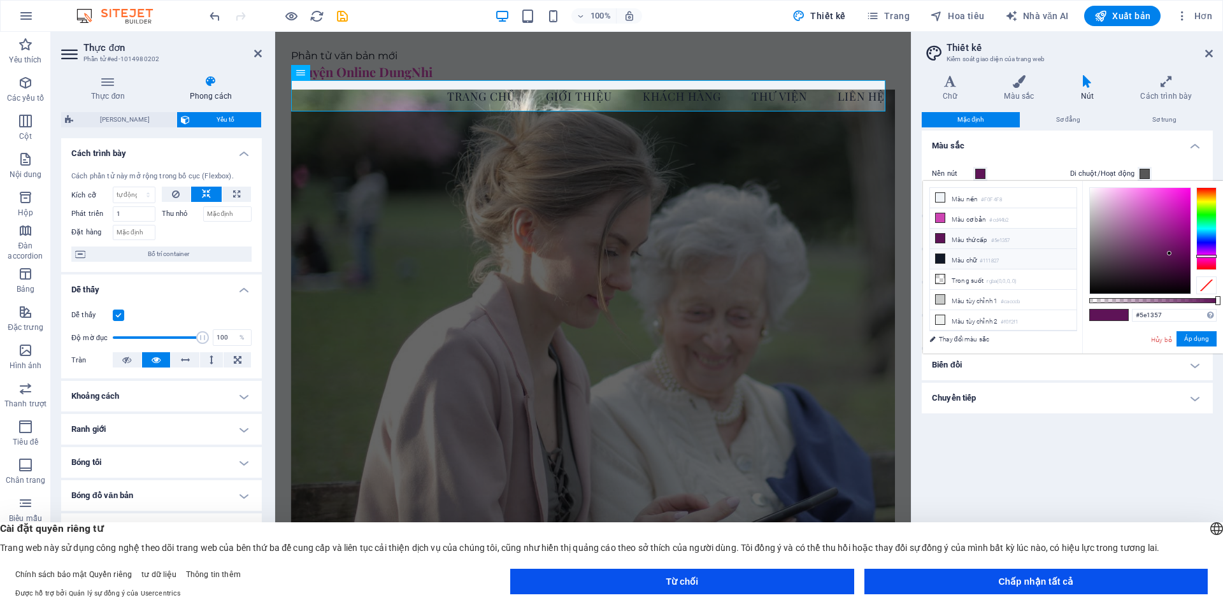
click at [952, 257] on font "Màu chữ" at bounding box center [964, 260] width 25 height 7
type input "#111827"
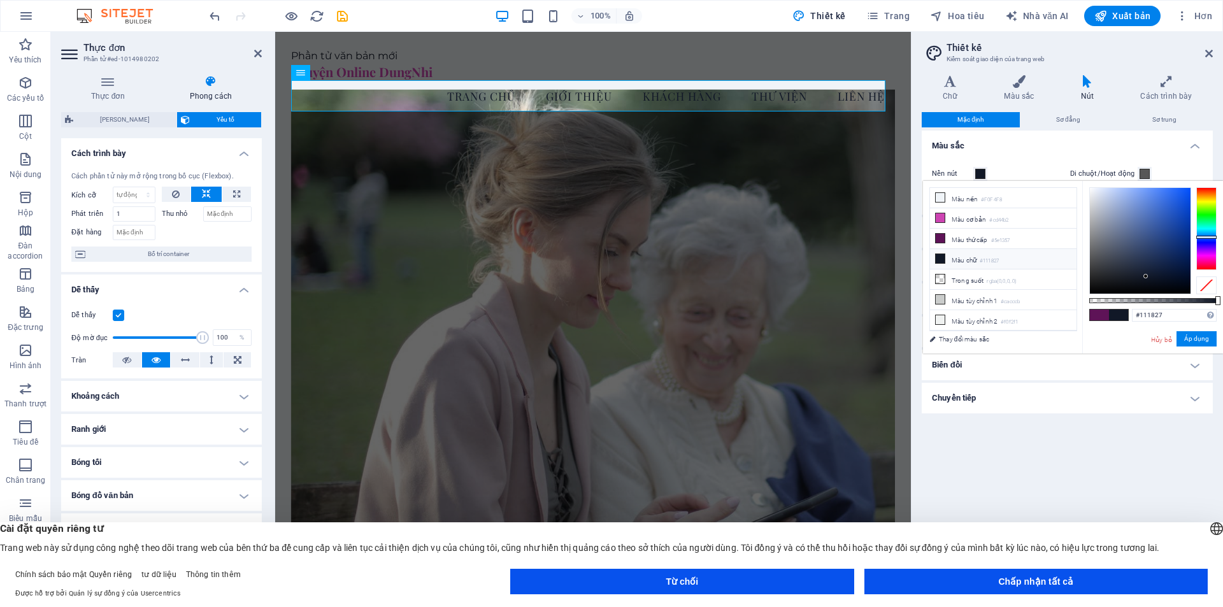
click at [1066, 135] on h4 "Màu sắc" at bounding box center [1067, 142] width 291 height 23
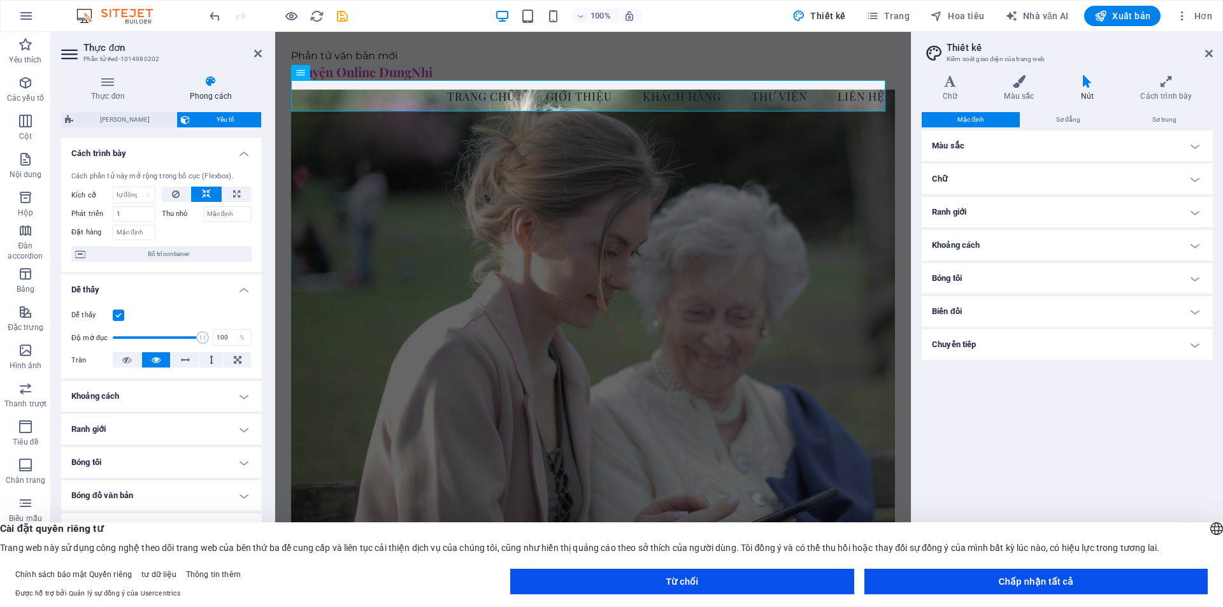
click at [1034, 173] on h4 "Chữ" at bounding box center [1067, 179] width 291 height 31
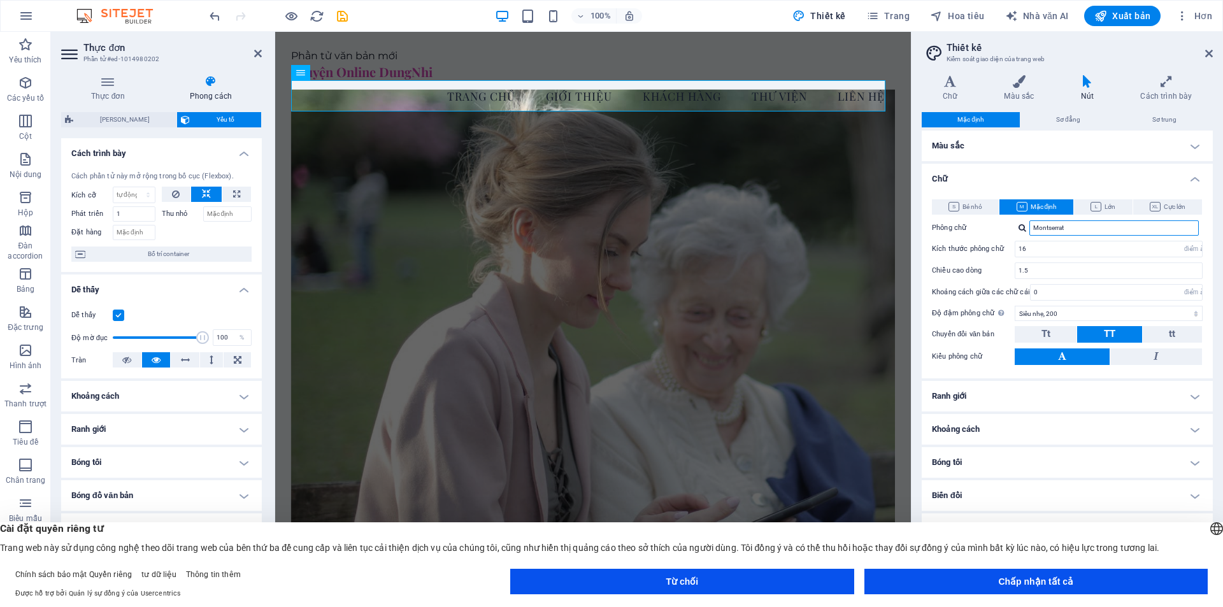
click at [1045, 227] on input "Montserrat" at bounding box center [1113, 227] width 169 height 15
click at [1060, 227] on input "Montserrat" at bounding box center [1113, 227] width 169 height 15
click at [1060, 226] on input "Montserrat" at bounding box center [1113, 227] width 169 height 15
click at [1021, 231] on div "Montserrat" at bounding box center [1109, 227] width 188 height 15
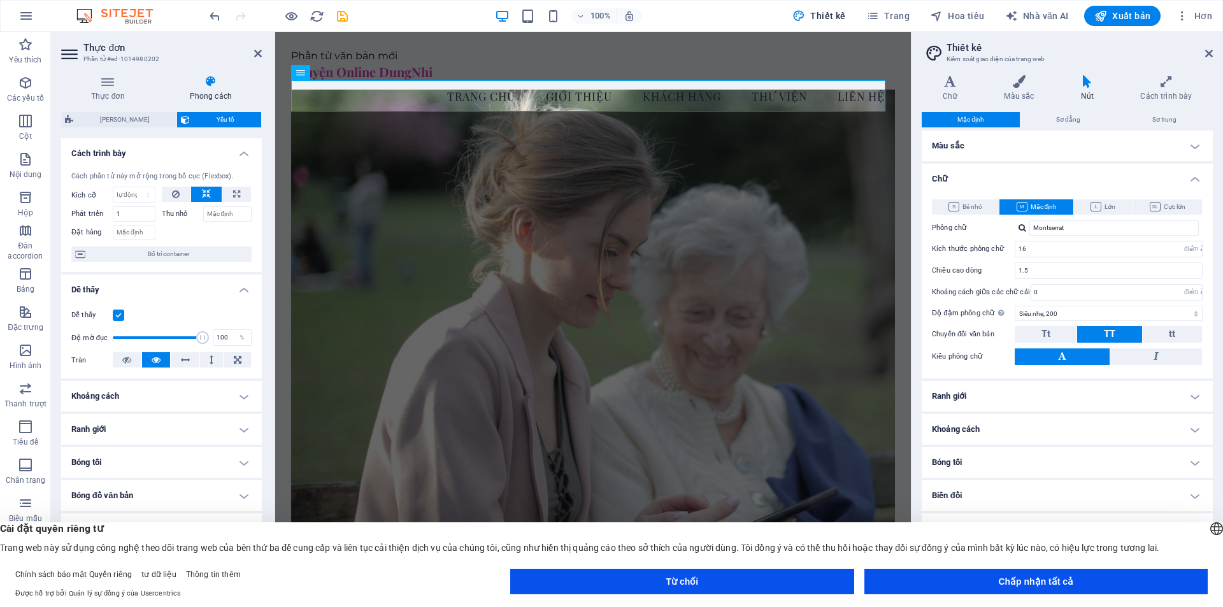
click at [1024, 226] on div at bounding box center [1023, 228] width 8 height 8
click at [1091, 243] on div "Montserrat" at bounding box center [1117, 244] width 168 height 13
click at [1052, 295] on input "0" at bounding box center [1116, 292] width 171 height 15
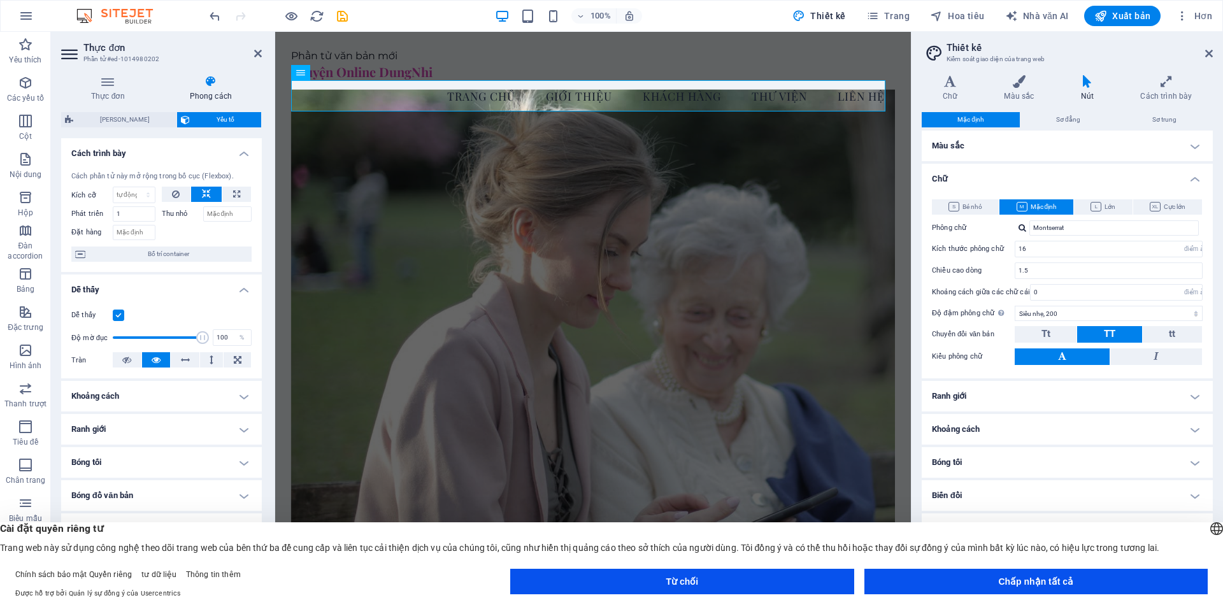
click at [1082, 391] on h4 "Ranh giới" at bounding box center [1067, 396] width 291 height 31
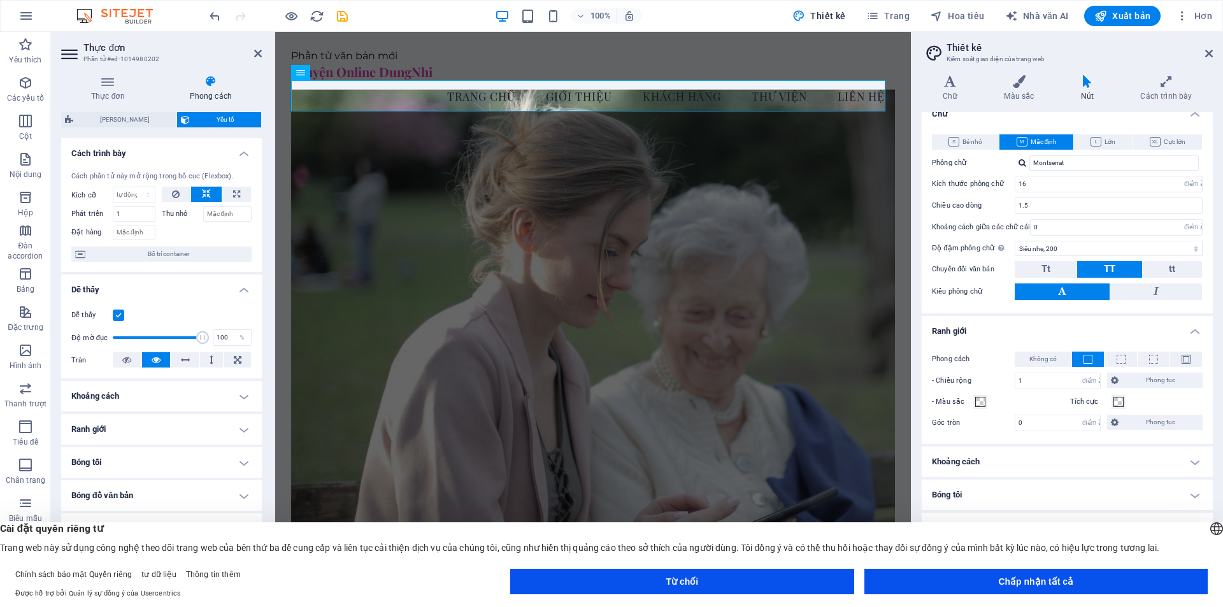
click at [1005, 460] on h4 "Khoảng cách" at bounding box center [1067, 462] width 291 height 31
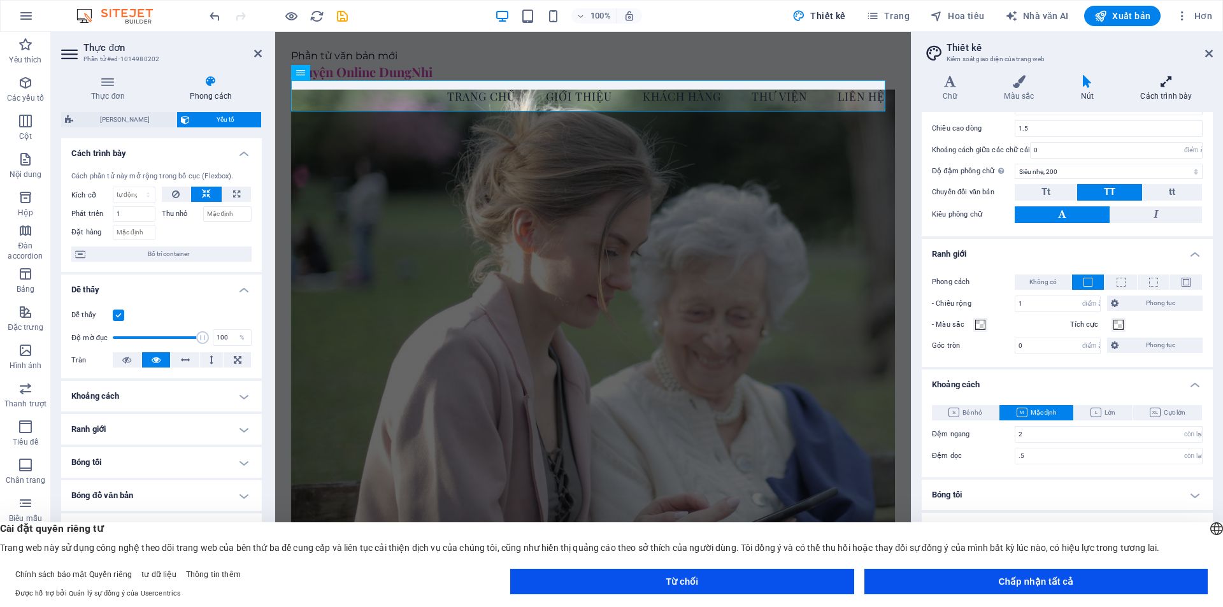
click at [1159, 88] on h4 "Cách trình bày" at bounding box center [1166, 88] width 93 height 27
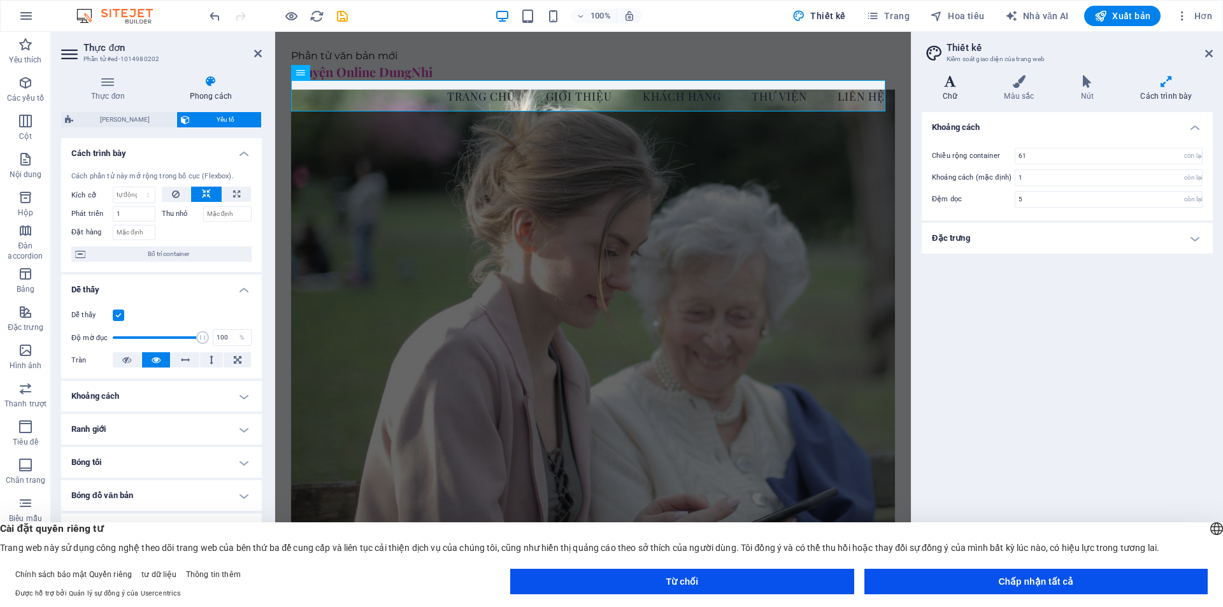
click at [945, 89] on h4 "Chữ" at bounding box center [953, 88] width 62 height 27
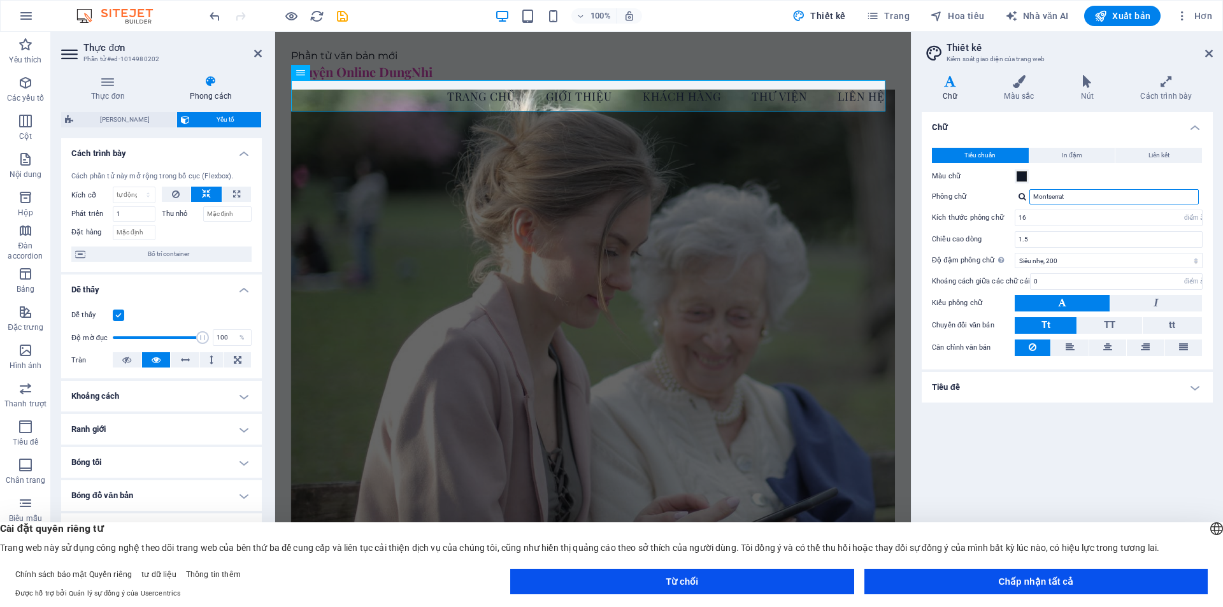
click at [1077, 197] on input "Montserrat" at bounding box center [1113, 196] width 169 height 15
click at [1021, 197] on div at bounding box center [1023, 196] width 8 height 8
click at [1068, 226] on font "Màn hình Playfair" at bounding box center [1062, 229] width 52 height 9
type input "Playfair Display"
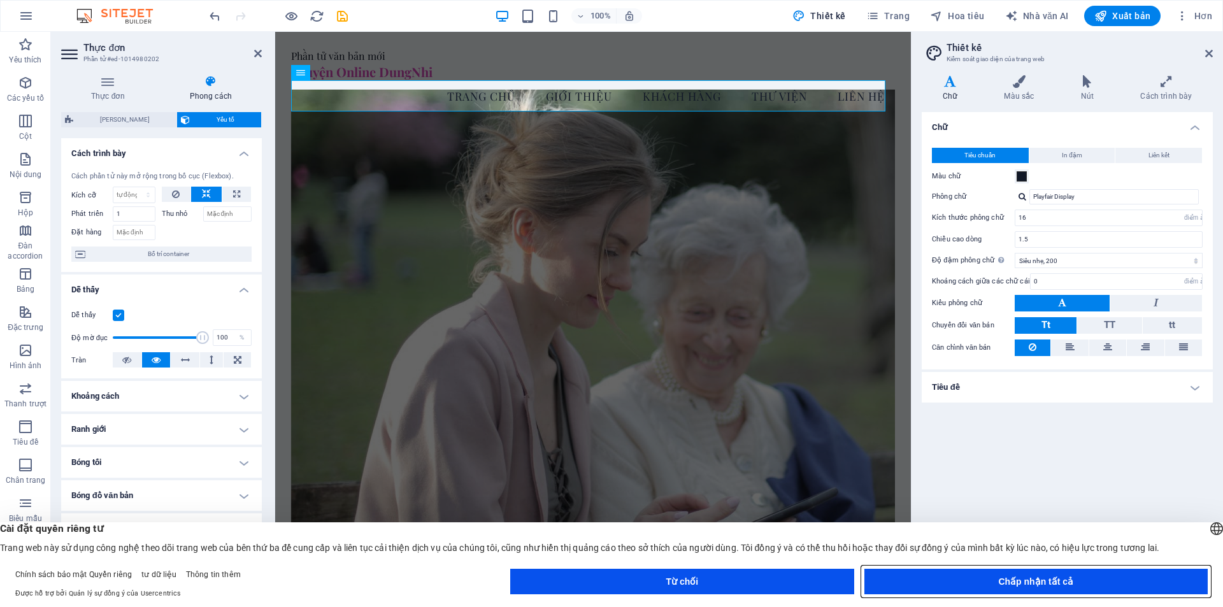
drag, startPoint x: 951, startPoint y: 590, endPoint x: 965, endPoint y: 592, distance: 13.6
click at [951, 589] on button "Chấp nhận tất cả" at bounding box center [1035, 581] width 343 height 25
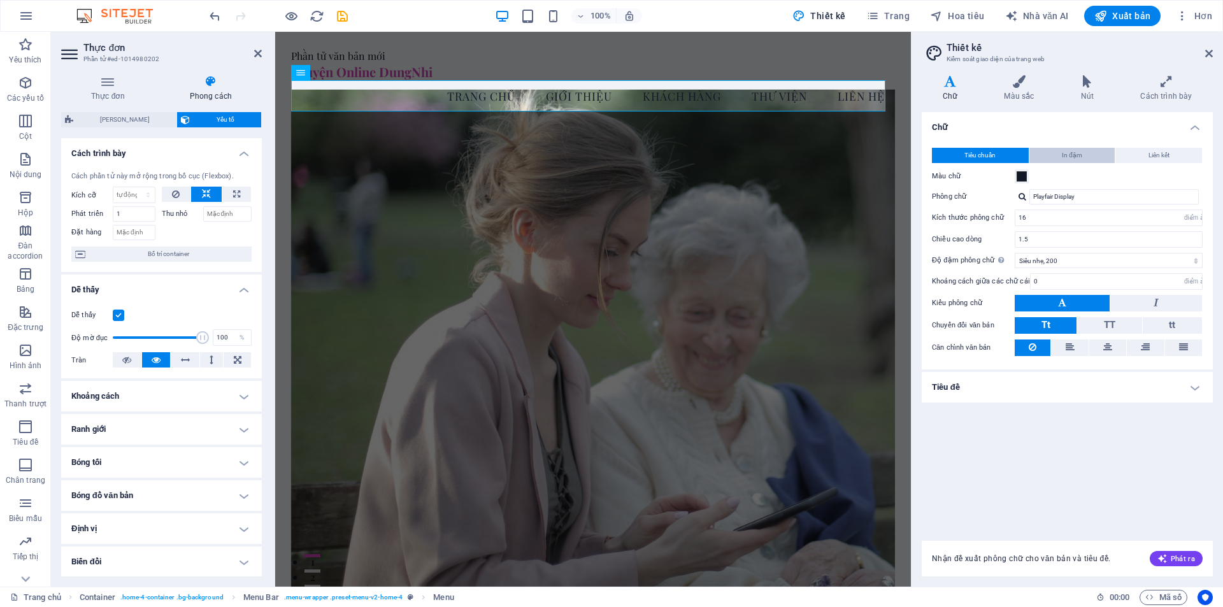
click at [1062, 162] on span "In đậm" at bounding box center [1072, 155] width 20 height 15
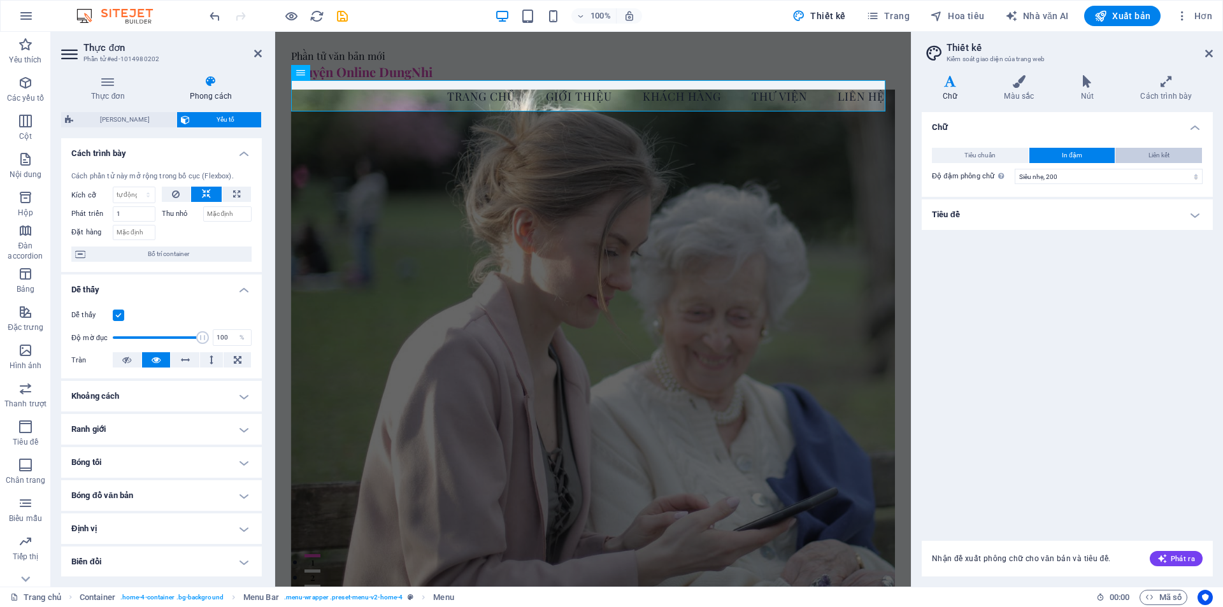
click at [1137, 158] on button "Liên kết" at bounding box center [1158, 155] width 87 height 15
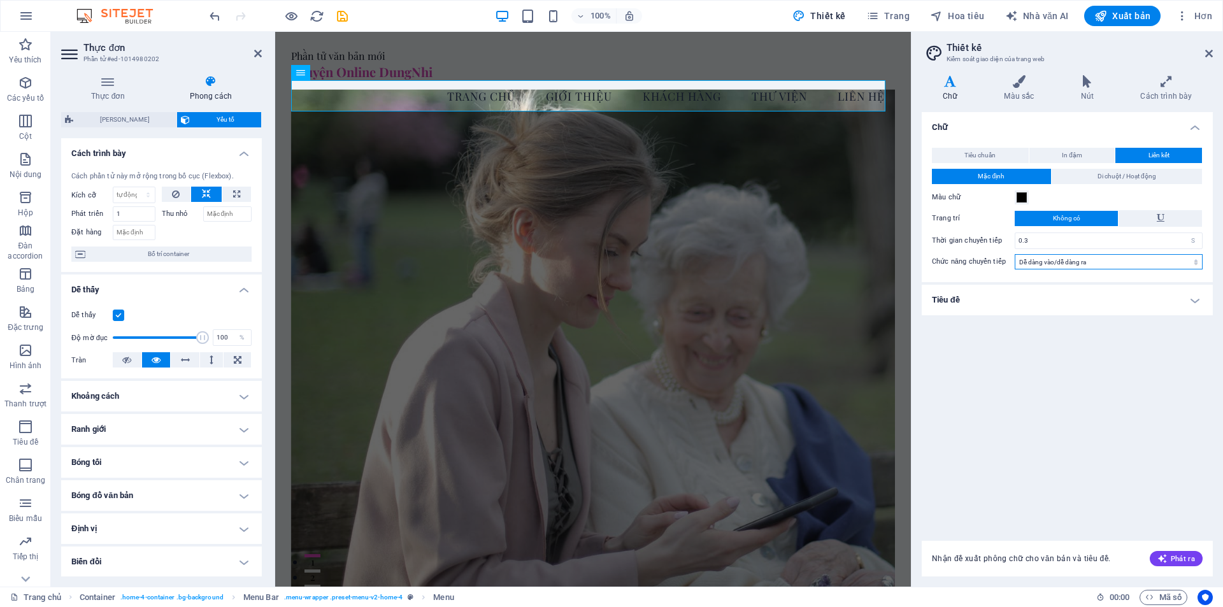
click at [1142, 261] on select "Xoa dịu Dễ dàng trong Dễ dàng ra ngoài Dễ dàng vào/dễ dàng ra Tuyến tính" at bounding box center [1109, 261] width 188 height 15
click at [984, 390] on div "Chữ Tiêu chuẩn In đậm Liên kết Màu chữ Phông chữ Playfair Display Manage fonts …" at bounding box center [1067, 318] width 291 height 413
click at [1108, 294] on h4 "Tiêu đề" at bounding box center [1067, 300] width 291 height 31
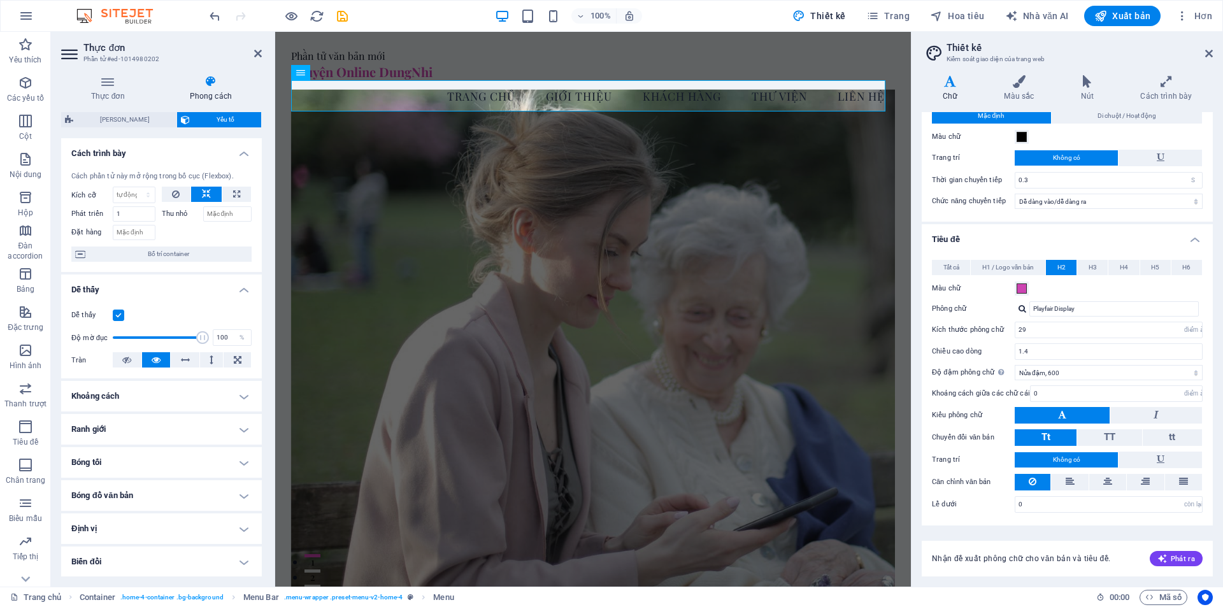
scroll to position [0, 0]
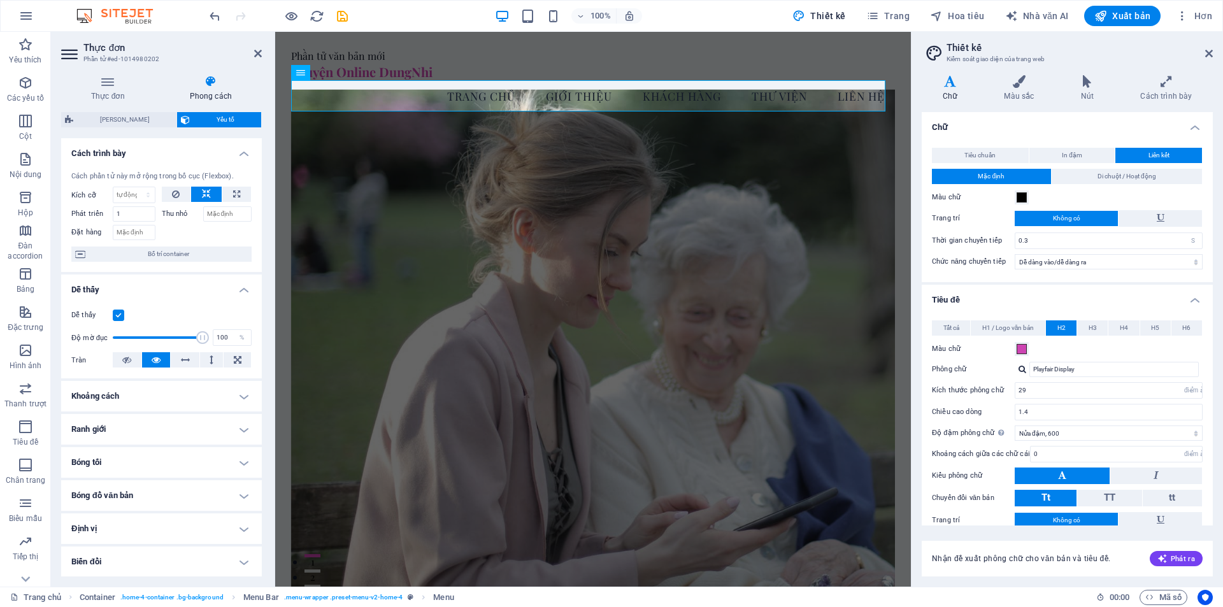
click at [1103, 127] on h4 "Chữ" at bounding box center [1067, 123] width 291 height 23
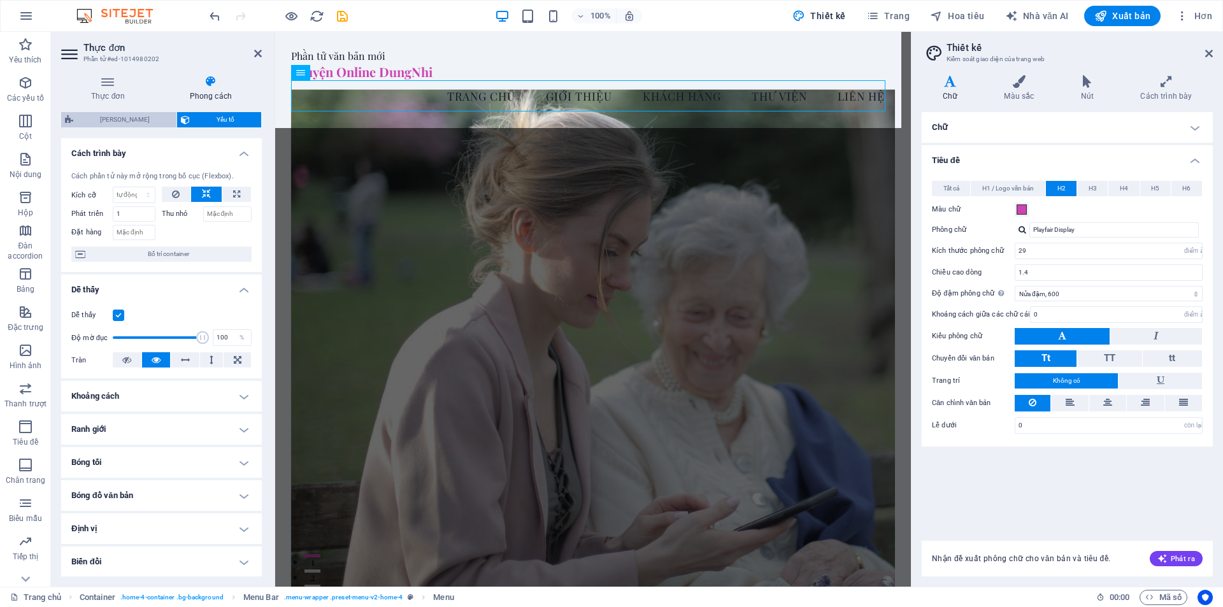
click at [130, 120] on font "[PERSON_NAME]" at bounding box center [125, 119] width 50 height 7
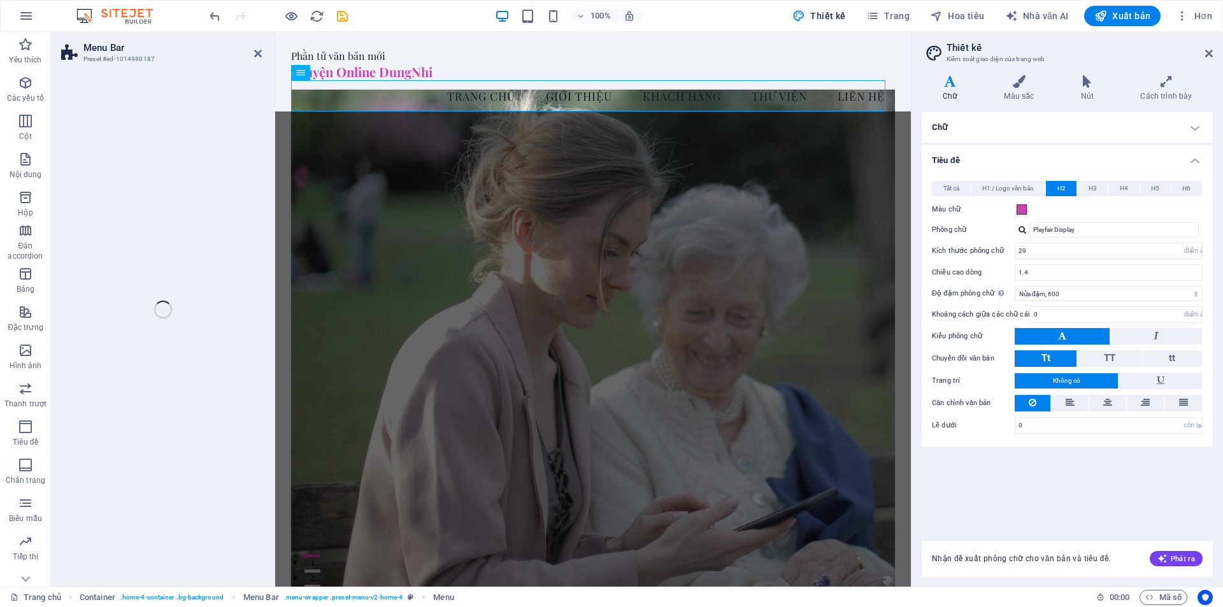
select select "vw"
select select "rem"
select select "vw"
select select "preset-menu-v2-home-4"
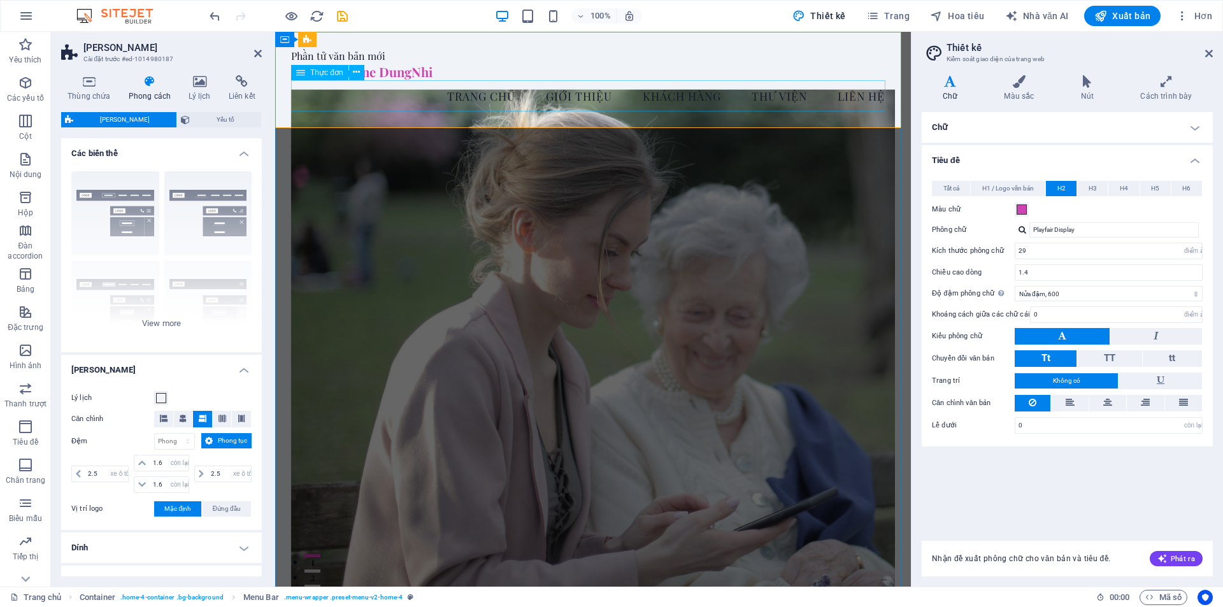
click at [453, 101] on nav "Trang Chủ Giới Thiệu Khách Hàng Thư Viện Liên Hệ" at bounding box center [593, 96] width 604 height 32
click at [457, 99] on nav "Trang Chủ Giới Thiệu Khách Hàng Thư Viện Liên Hệ" at bounding box center [593, 96] width 604 height 32
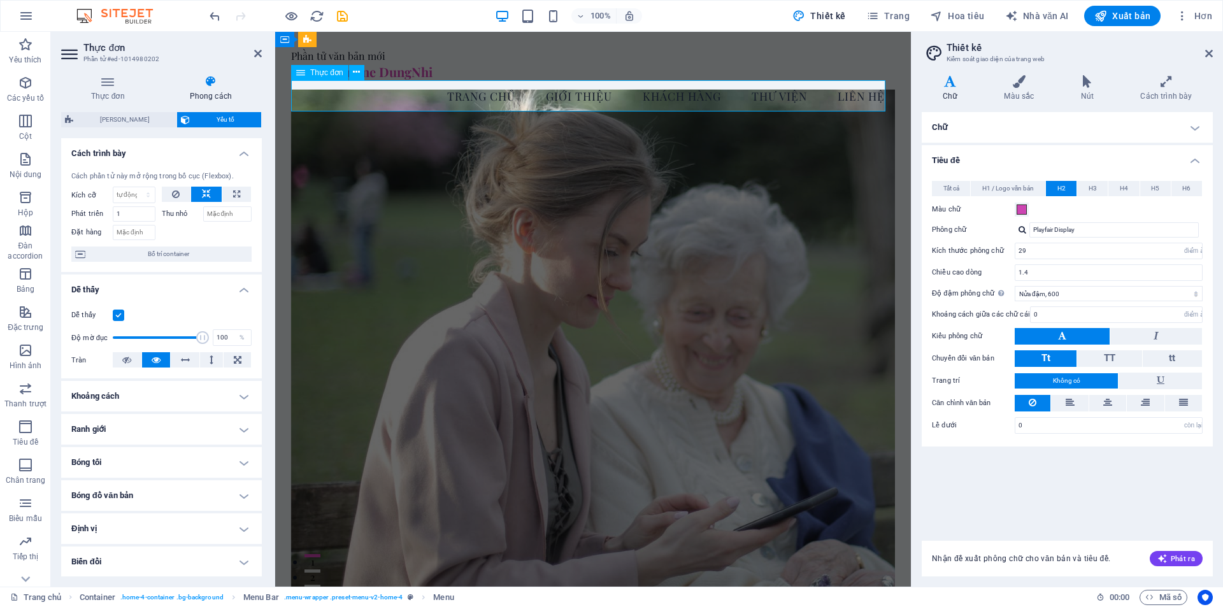
click at [480, 94] on nav "Trang Chủ Giới Thiệu Khách Hàng Thư Viện Liên Hệ" at bounding box center [593, 96] width 604 height 32
click at [650, 103] on nav "Trang Chủ Giới Thiệu Khách Hàng Thư Viện Liên Hệ" at bounding box center [593, 96] width 604 height 32
click at [206, 116] on span "Yếu tố" at bounding box center [226, 119] width 64 height 15
click at [133, 192] on select "Mặc định tự động điểm ảnh % 1/1 1/2 1/3 1/4 1/5 1/6 1/7 1/8 1/9 1/10" at bounding box center [133, 194] width 41 height 15
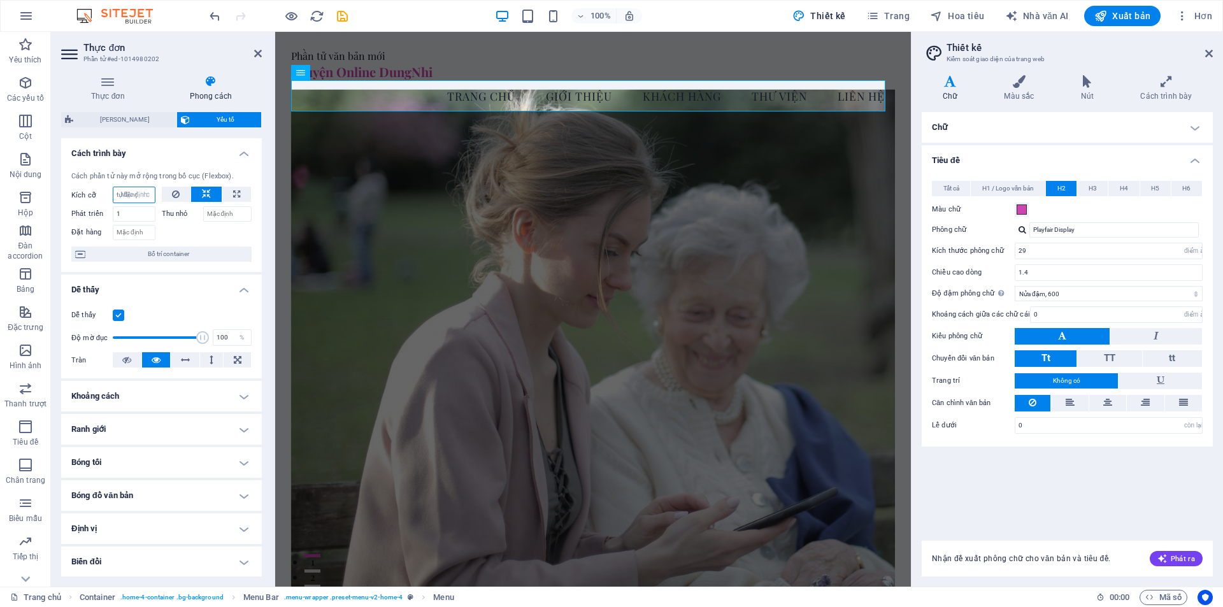
click at [113, 187] on select "Mặc định tự động điểm ảnh % 1/1 1/2 1/3 1/4 1/5 1/6 1/7 1/8 1/9 1/10" at bounding box center [133, 194] width 41 height 15
select select "DISABLED_OPTION_VALUE"
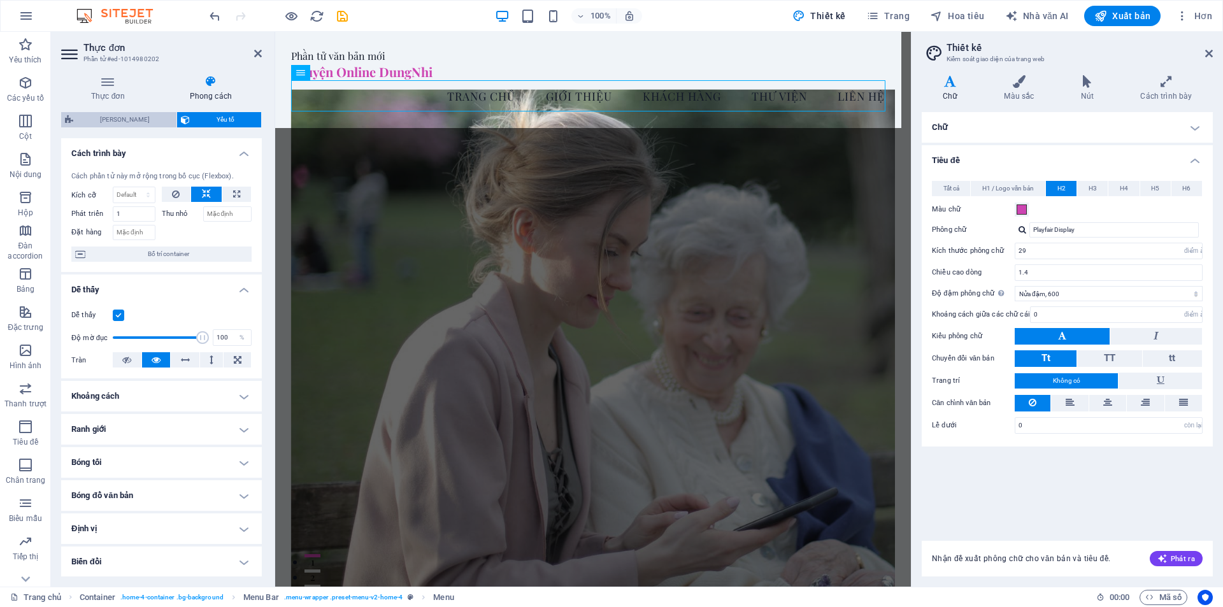
click at [104, 120] on font "[PERSON_NAME]" at bounding box center [125, 119] width 50 height 7
select select "vw"
select select "rem"
select select "vw"
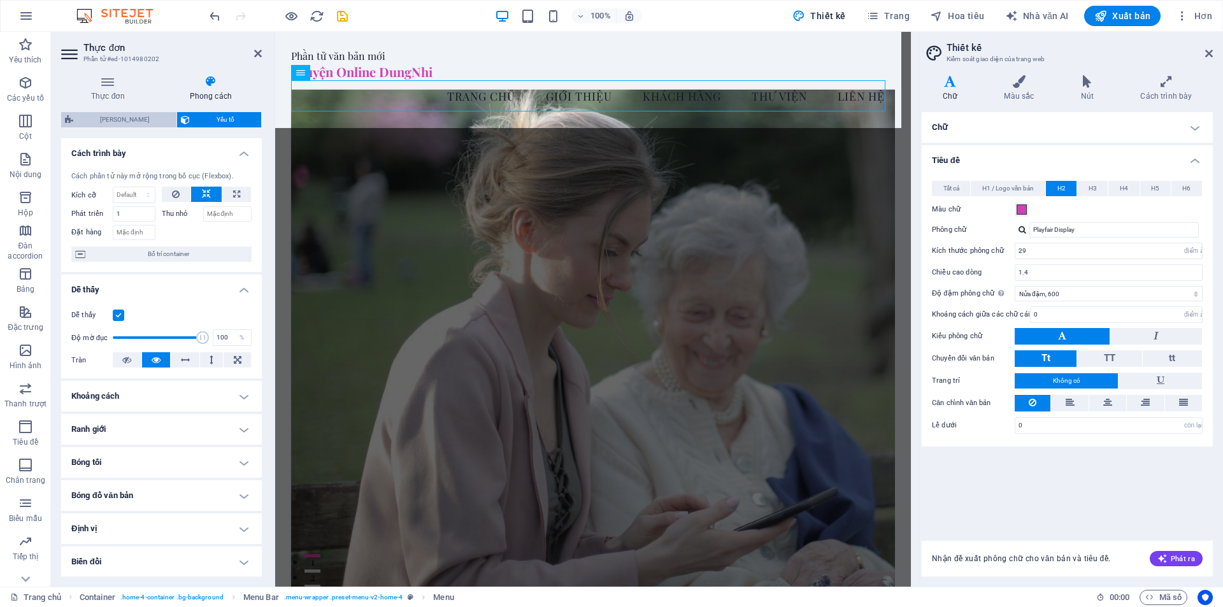
select select "preset-menu-v2-home-4"
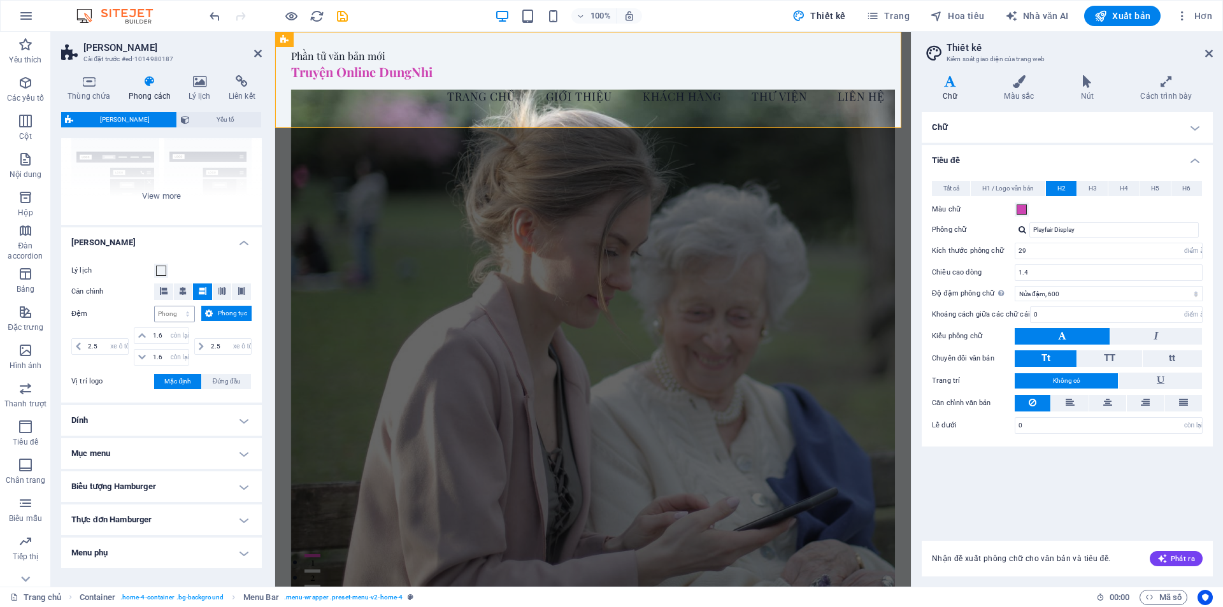
scroll to position [170, 0]
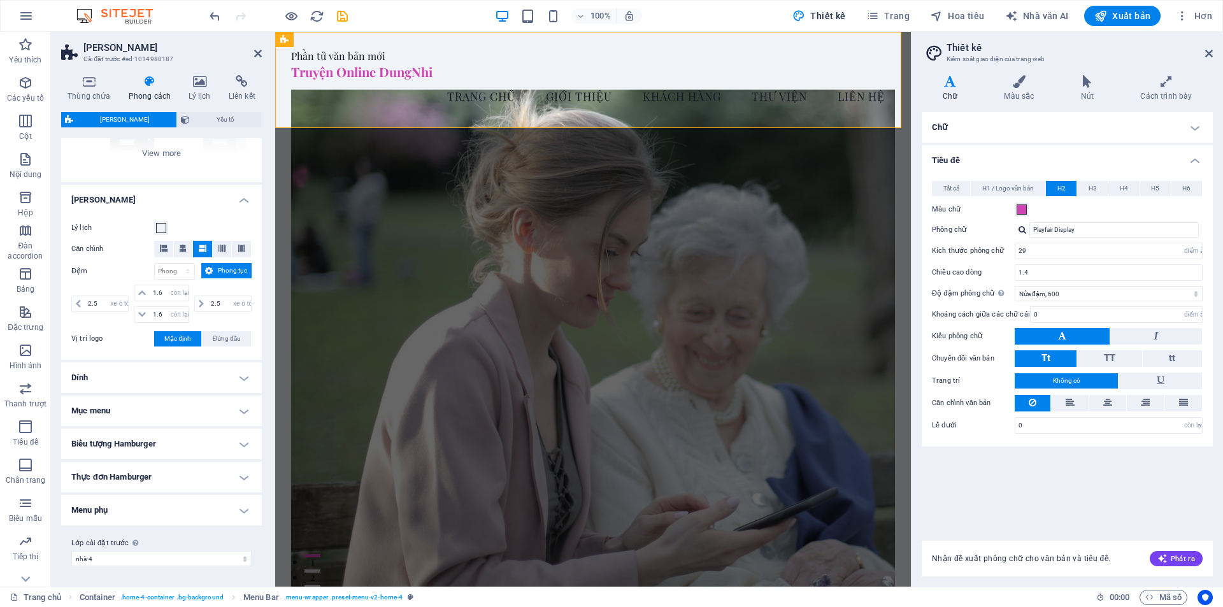
click at [146, 415] on h4 "Mục menu" at bounding box center [161, 411] width 201 height 31
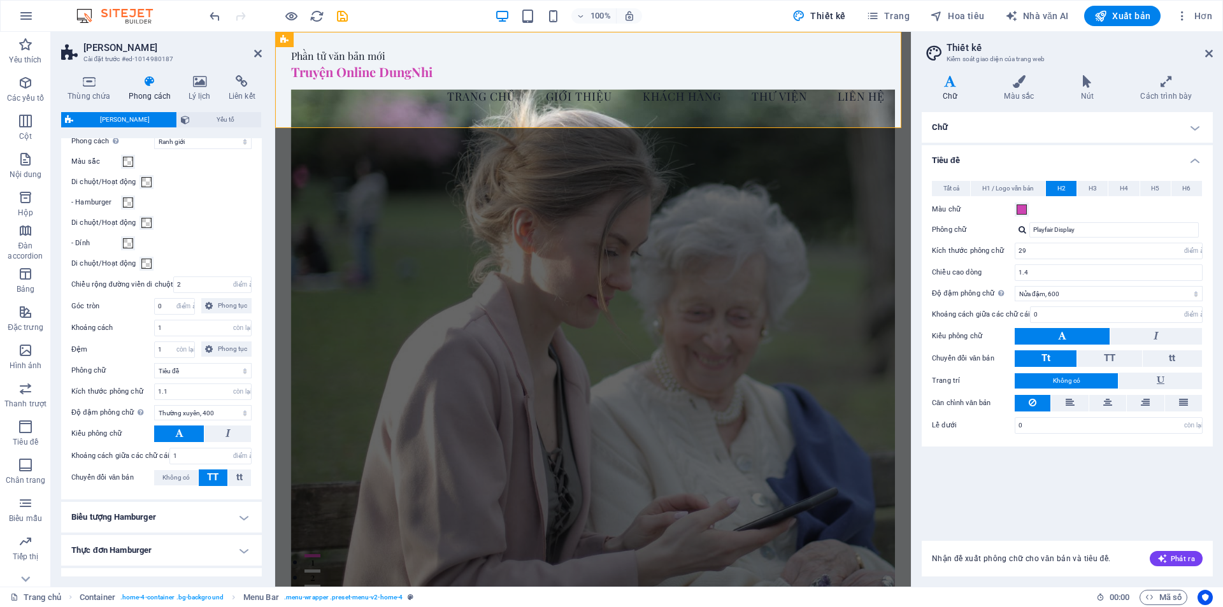
scroll to position [562, 0]
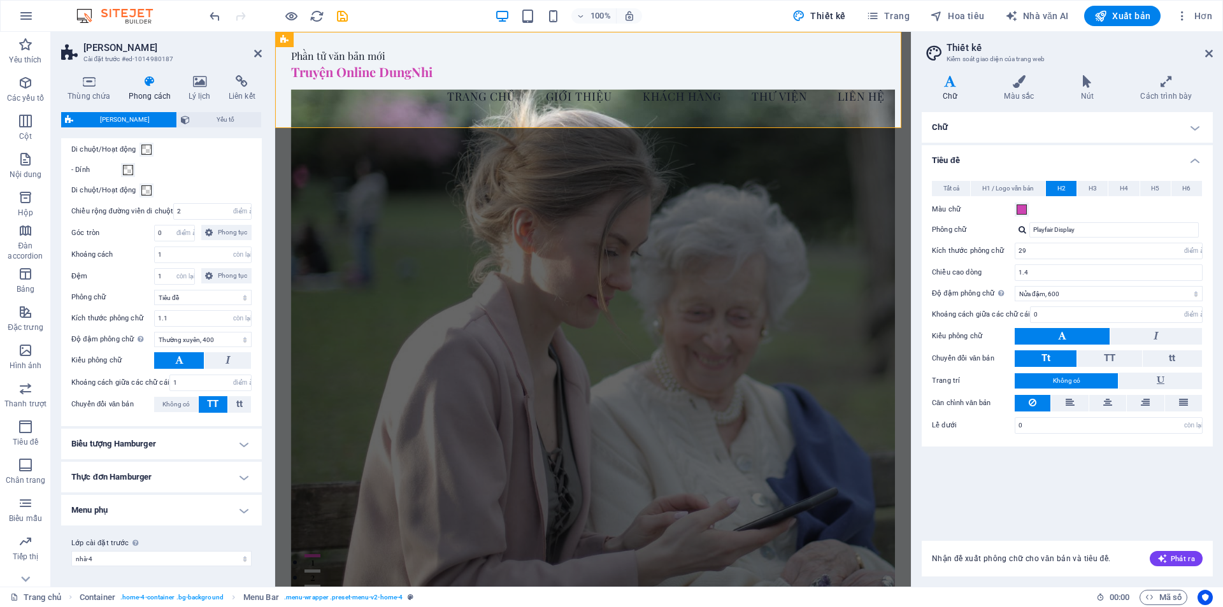
click at [140, 441] on font "Biểu tượng Hamburger" at bounding box center [113, 444] width 85 height 10
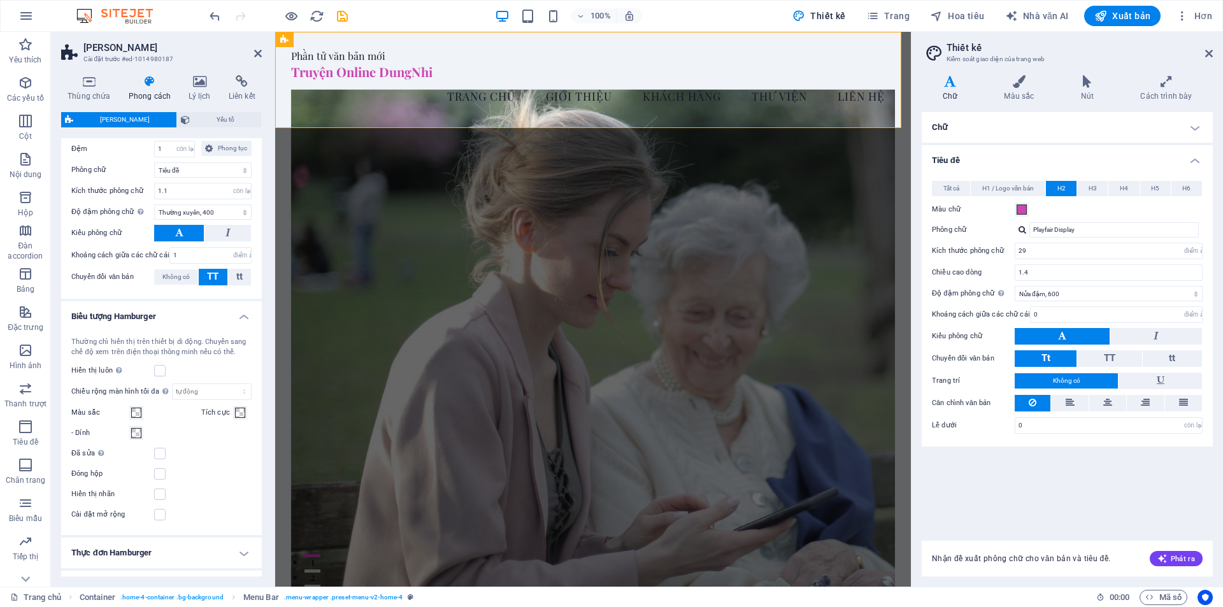
scroll to position [765, 0]
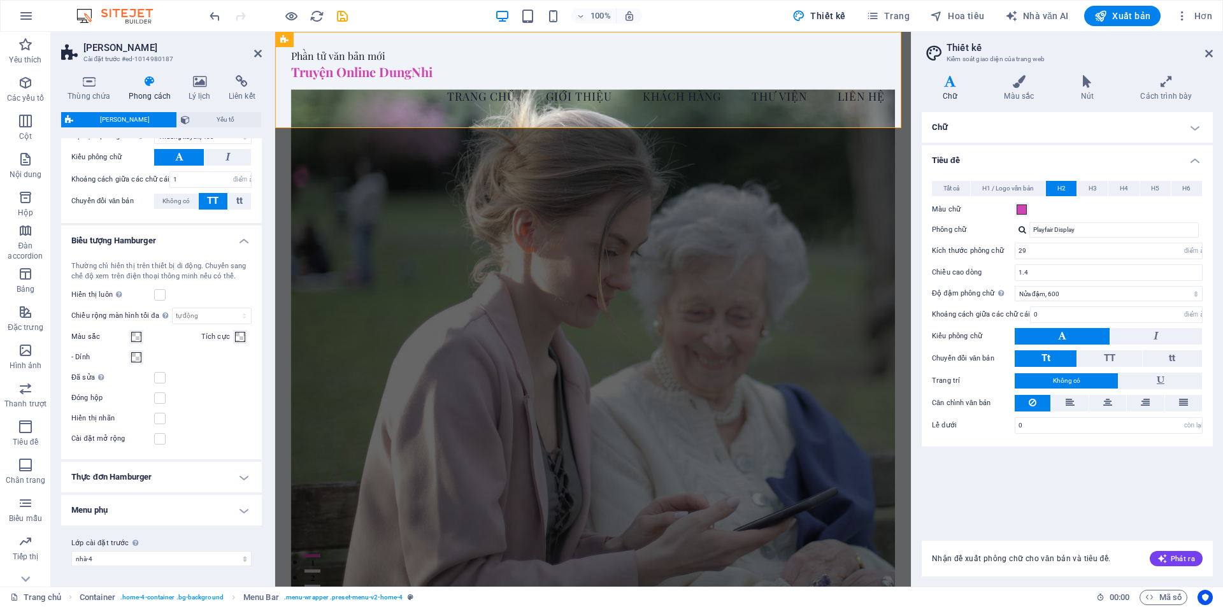
click at [140, 477] on font "Thực đơn Hamburger" at bounding box center [111, 477] width 80 height 10
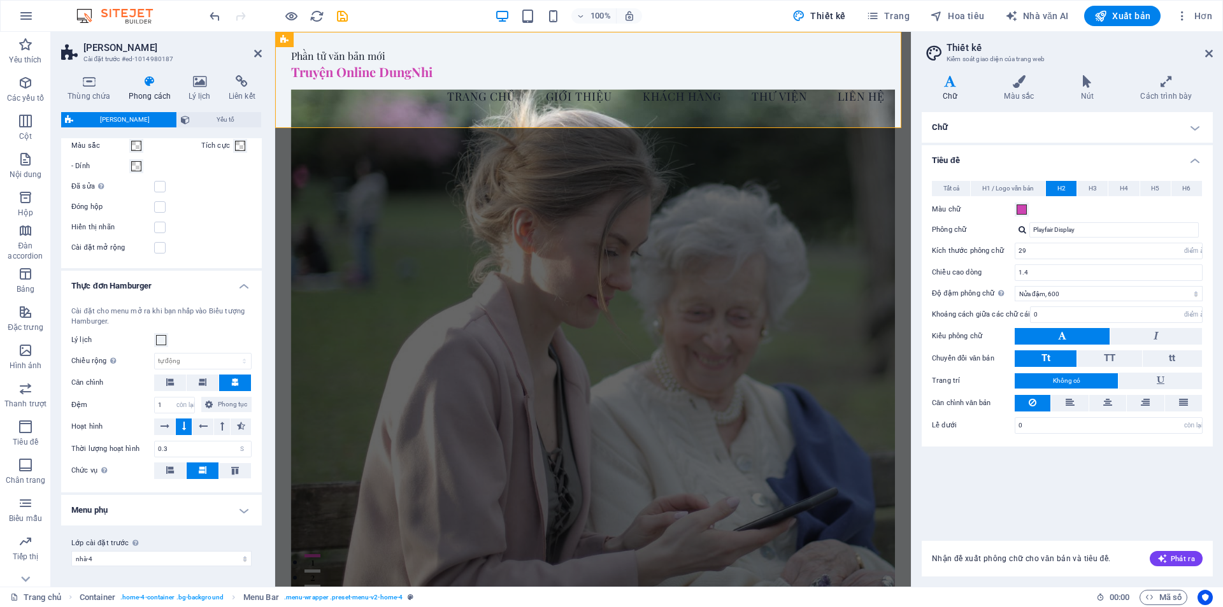
click at [175, 508] on h4 "Menu phụ" at bounding box center [161, 510] width 201 height 31
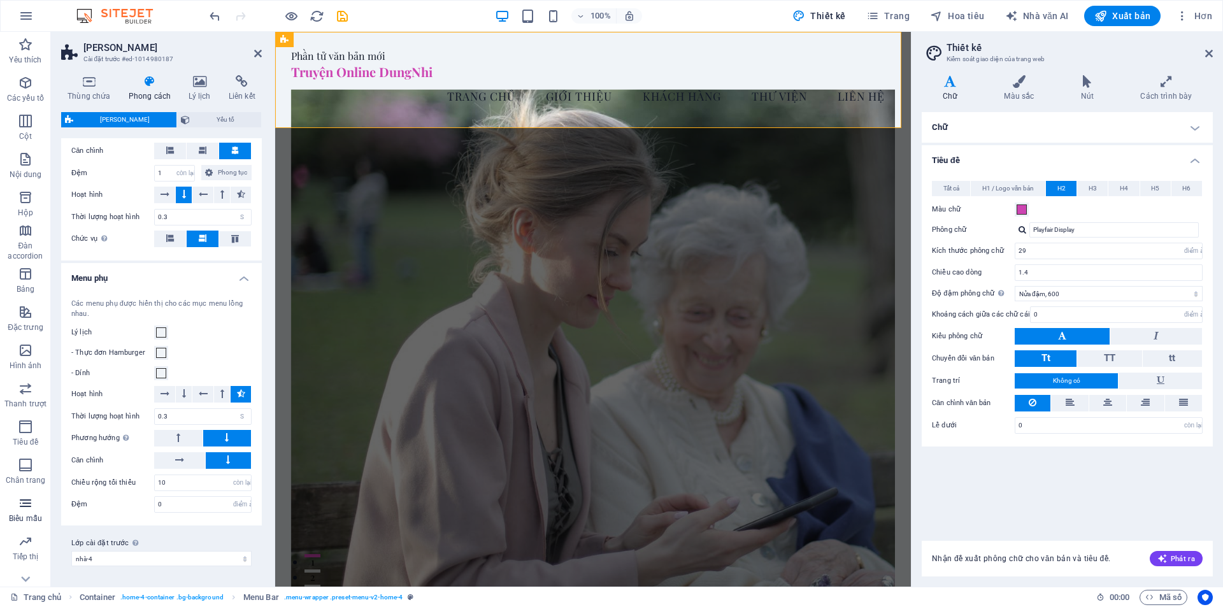
click at [31, 513] on p "Biểu mẫu" at bounding box center [25, 518] width 33 height 10
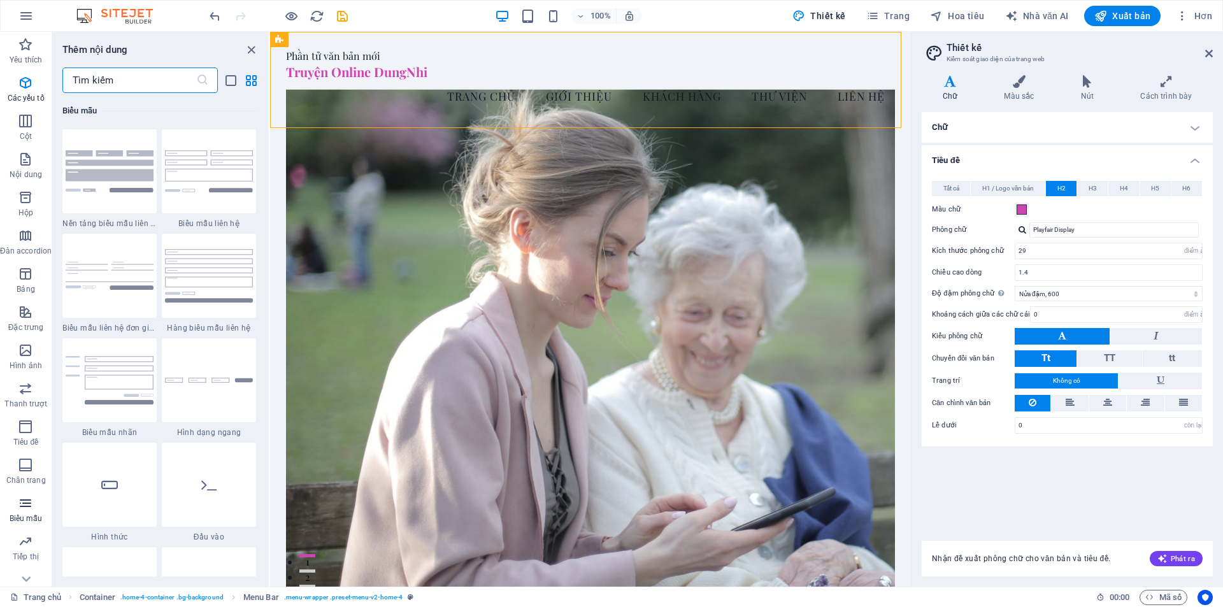
scroll to position [9301, 0]
click at [1044, 15] on font "Nhà văn AI" at bounding box center [1046, 16] width 46 height 10
select select "English"
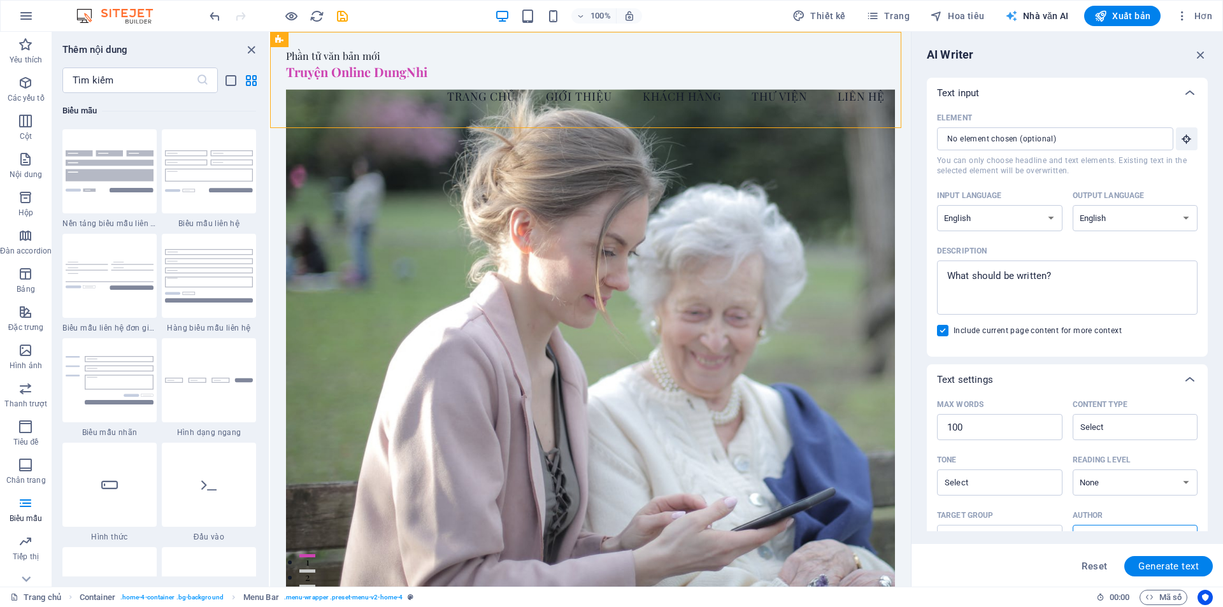
scroll to position [0, 0]
click at [1041, 145] on input "Yếu tố ​ Bạn chỉ có thể chọn tiêu đề và phần văn bản. Văn bản hiện có trong phầ…" at bounding box center [1050, 138] width 227 height 23
click at [1045, 136] on input "Yếu tố ​ Bạn chỉ có thể chọn tiêu đề và phần văn bản. Văn bản hiện có trong phầ…" at bounding box center [1050, 138] width 227 height 23
click at [1038, 224] on select "người [DEMOGRAPHIC_DATA] Tiếng Ả Rập người [DEMOGRAPHIC_DATA] Awadhi người [DEM…" at bounding box center [1000, 218] width 126 height 26
select select "Vietnamese"
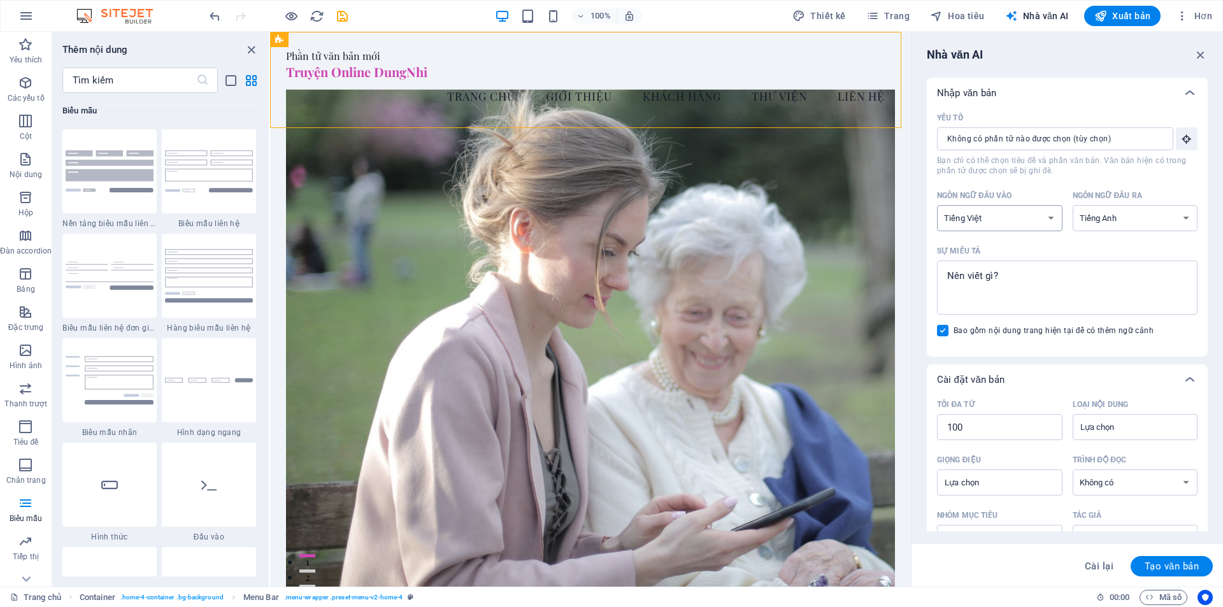
click at [937, 205] on select "người [DEMOGRAPHIC_DATA] Tiếng Ả Rập người [DEMOGRAPHIC_DATA] Awadhi người [DEM…" at bounding box center [1000, 218] width 126 height 26
click at [1158, 222] on select "người [DEMOGRAPHIC_DATA] Tiếng Ả Rập người [DEMOGRAPHIC_DATA] Awadhi người [DEM…" at bounding box center [1136, 218] width 126 height 26
select select "Vietnamese"
click at [1073, 205] on select "người [DEMOGRAPHIC_DATA] Tiếng Ả Rập người [DEMOGRAPHIC_DATA] Awadhi người [DEM…" at bounding box center [1136, 218] width 126 height 26
click at [1033, 283] on textarea "Sự miêu tả x ​" at bounding box center [1067, 287] width 248 height 41
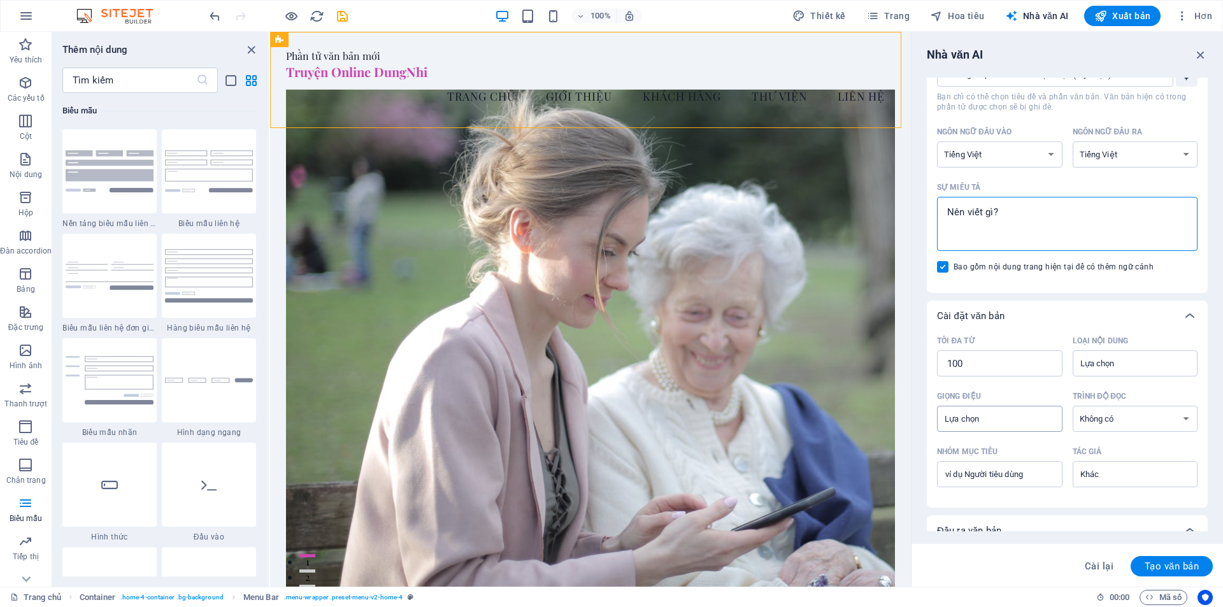
scroll to position [151, 0]
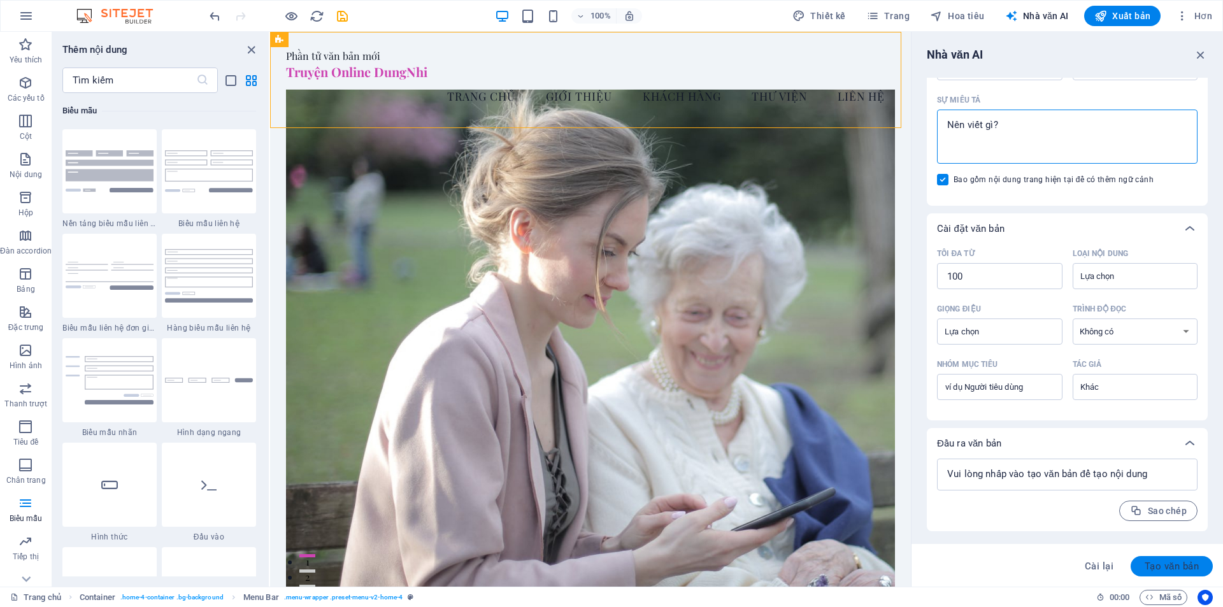
click at [1172, 565] on font "Tạo văn bản" at bounding box center [1172, 566] width 54 height 11
type textarea "x"
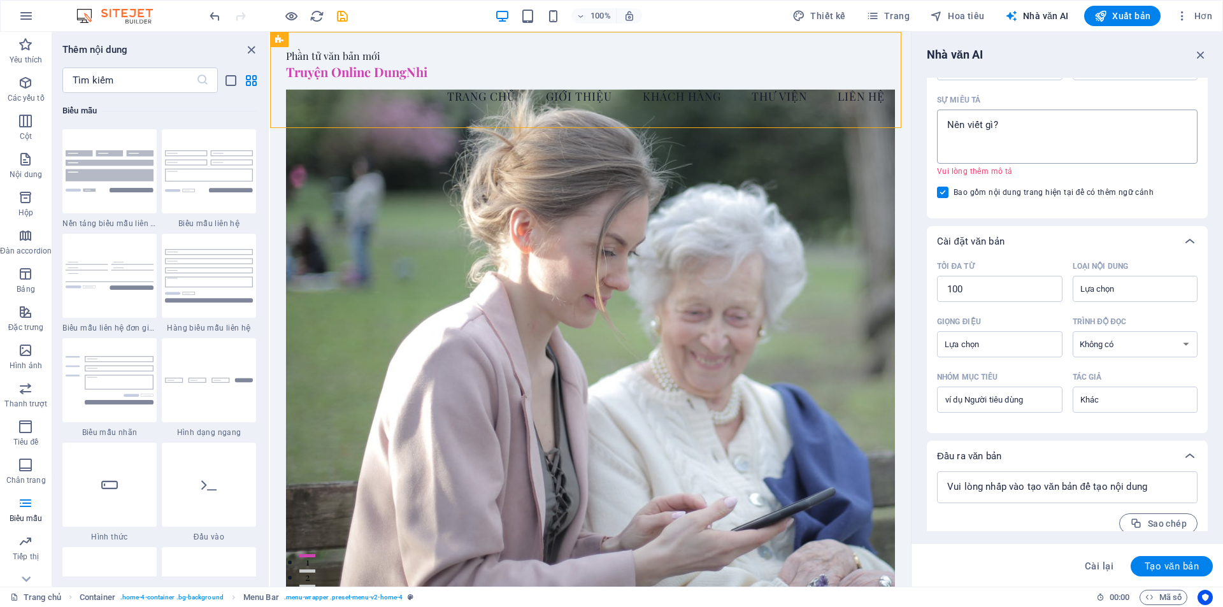
click at [1052, 136] on textarea "Sự miêu tả x ​ Vui lòng thêm mô tả" at bounding box center [1067, 136] width 248 height 41
type textarea "x"
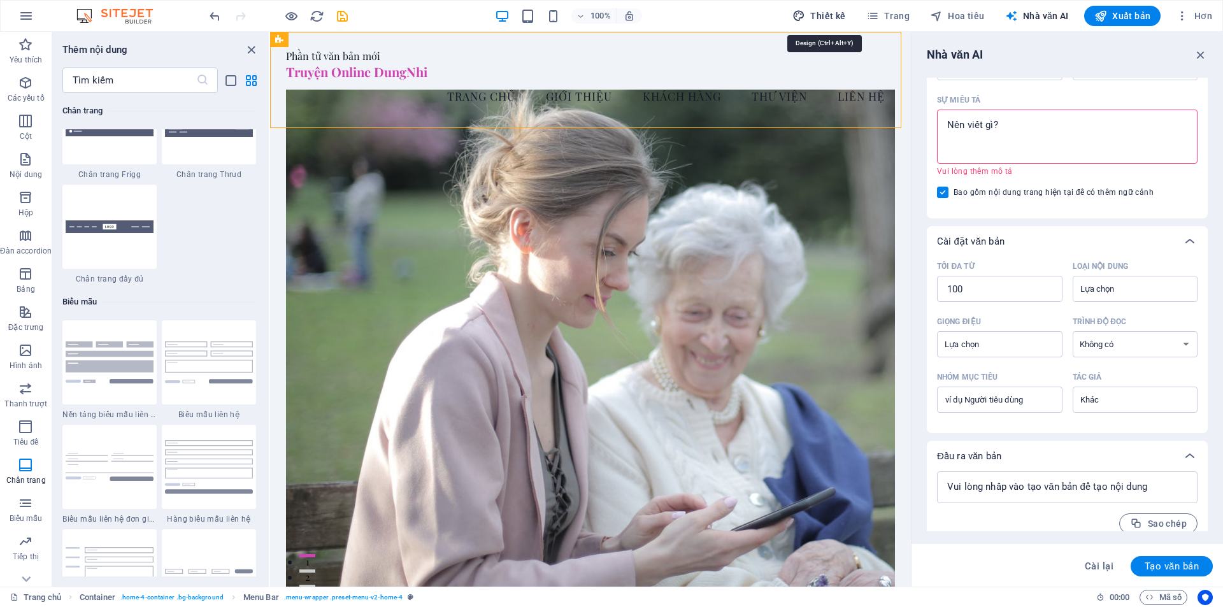
click at [840, 19] on font "Thiết kế" at bounding box center [827, 16] width 35 height 10
select select "px"
select select "600"
select select "px"
select select "rem"
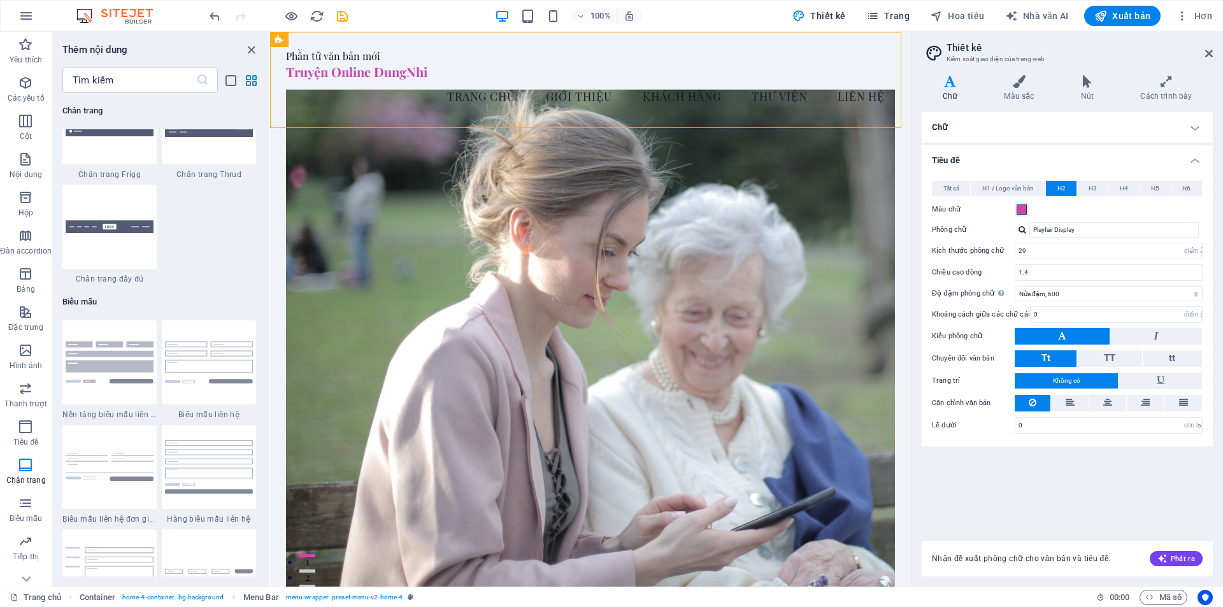
click at [865, 15] on button "Trang" at bounding box center [888, 16] width 54 height 20
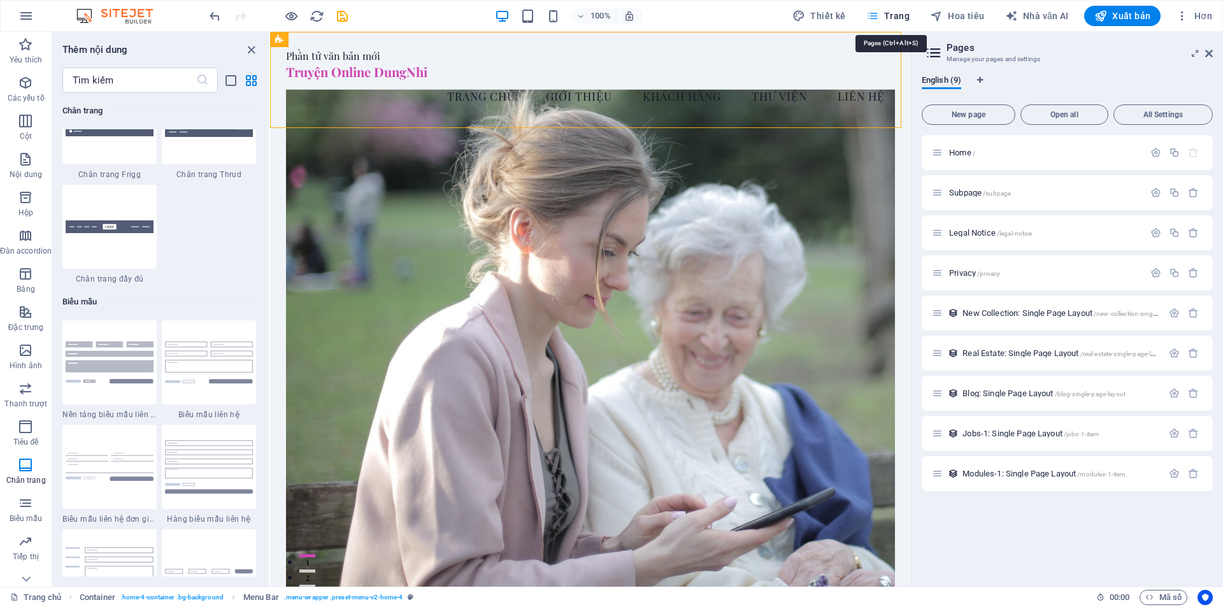
click at [877, 13] on icon "button" at bounding box center [872, 16] width 13 height 13
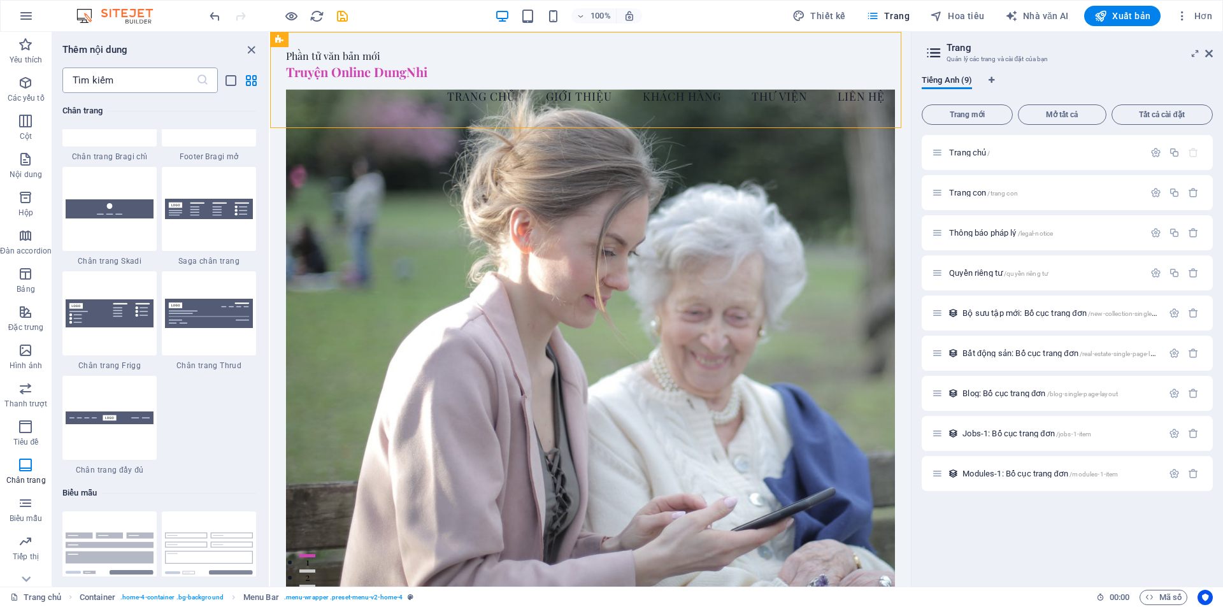
scroll to position [8728, 0]
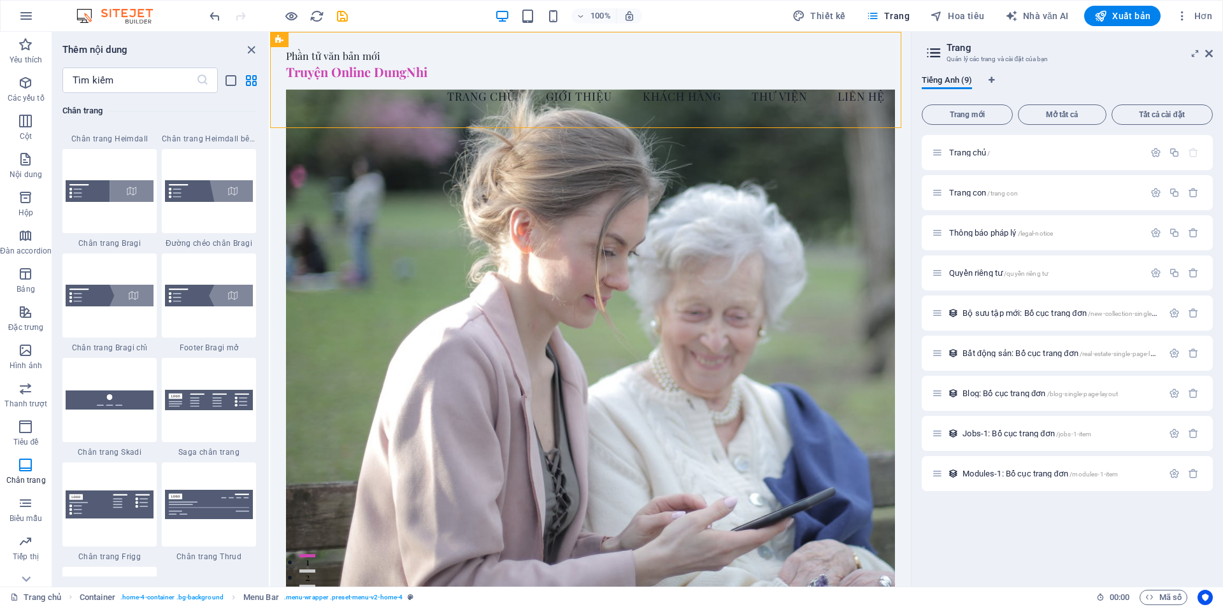
click at [142, 15] on img at bounding box center [121, 15] width 96 height 15
click at [1148, 11] on font "Xuất bản" at bounding box center [1131, 16] width 38 height 10
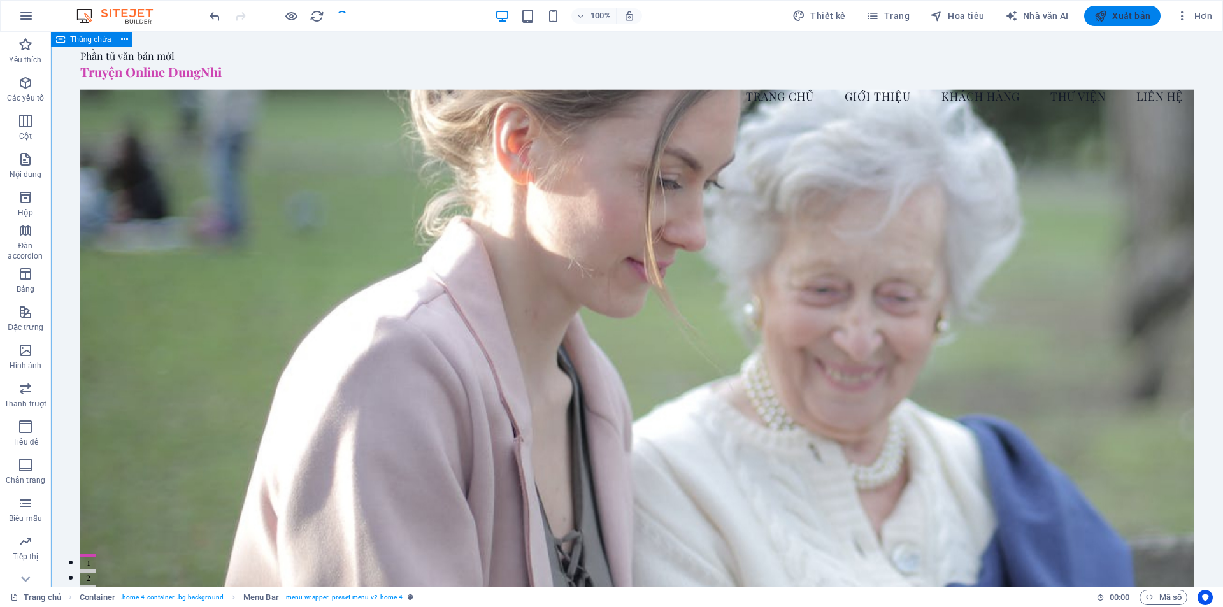
checkbox input "false"
